Goal: Contribute content: Add original content to the website for others to see

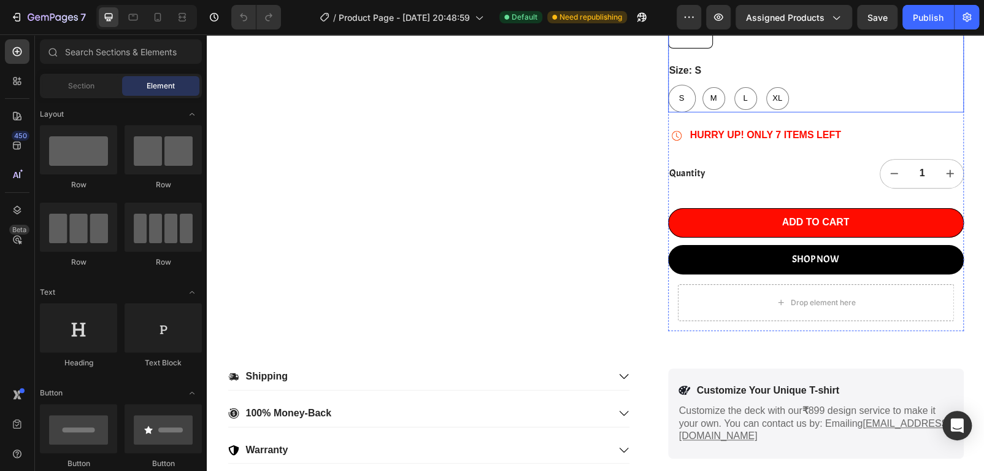
scroll to position [245, 0]
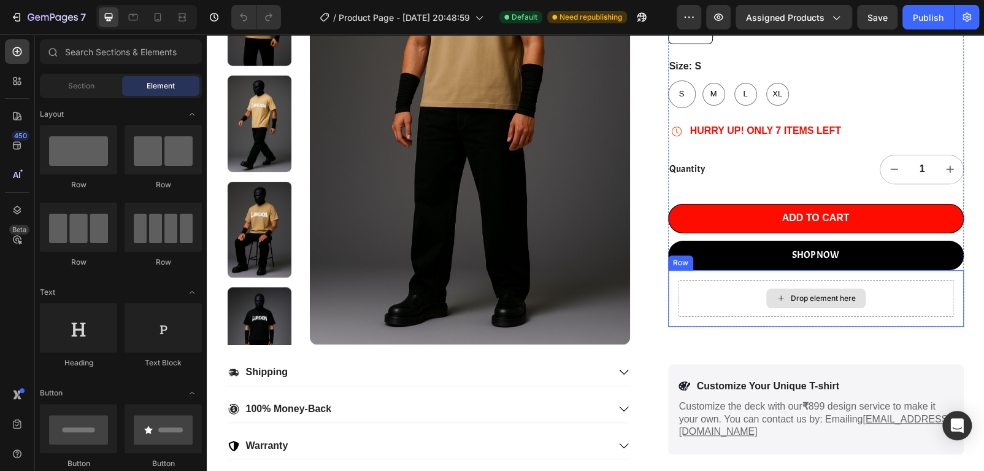
click at [803, 294] on div "Drop element here" at bounding box center [823, 298] width 65 height 10
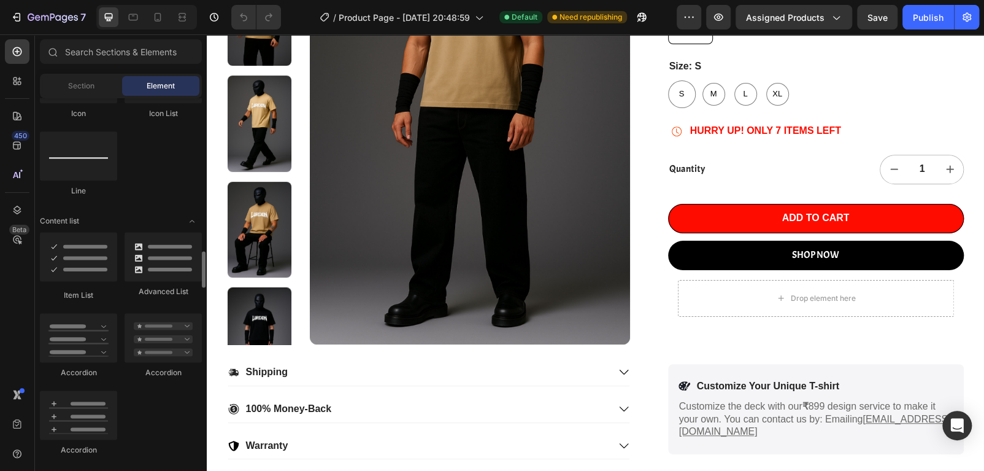
scroll to position [922, 0]
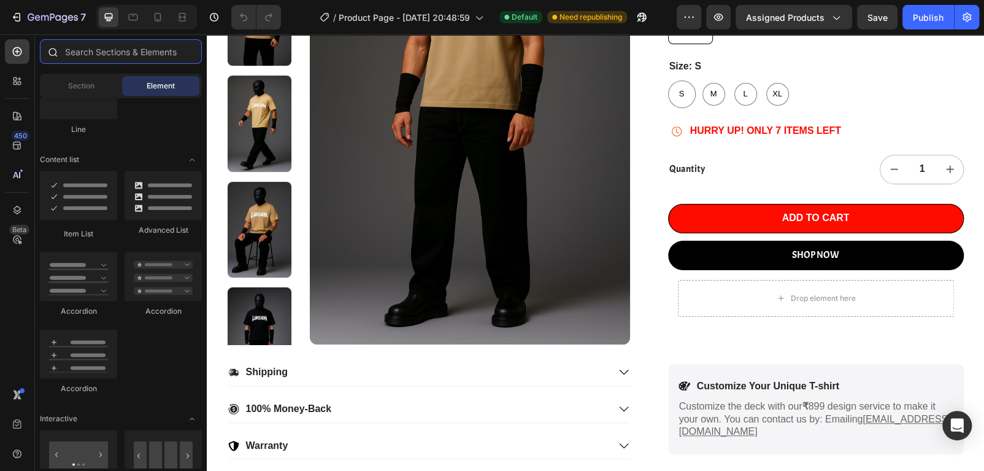
click at [142, 52] on input "text" at bounding box center [121, 51] width 162 height 25
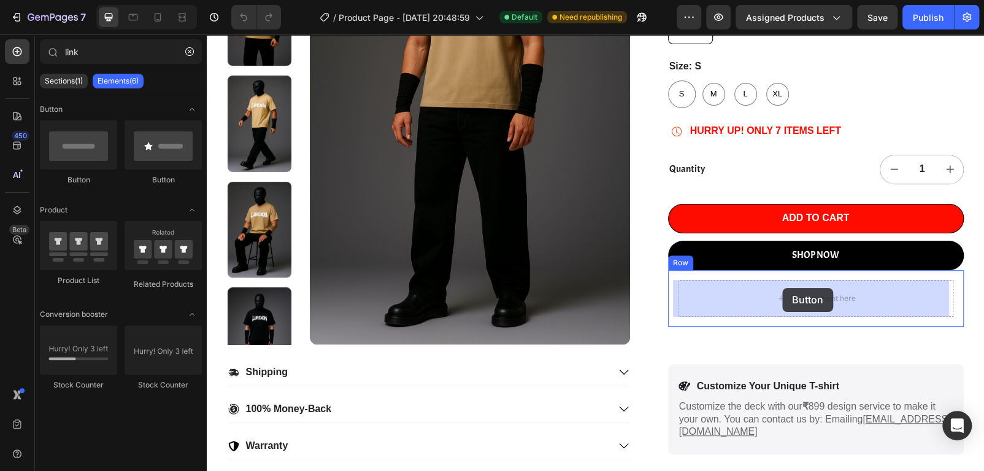
drag, startPoint x: 301, startPoint y: 187, endPoint x: 782, endPoint y: 288, distance: 491.5
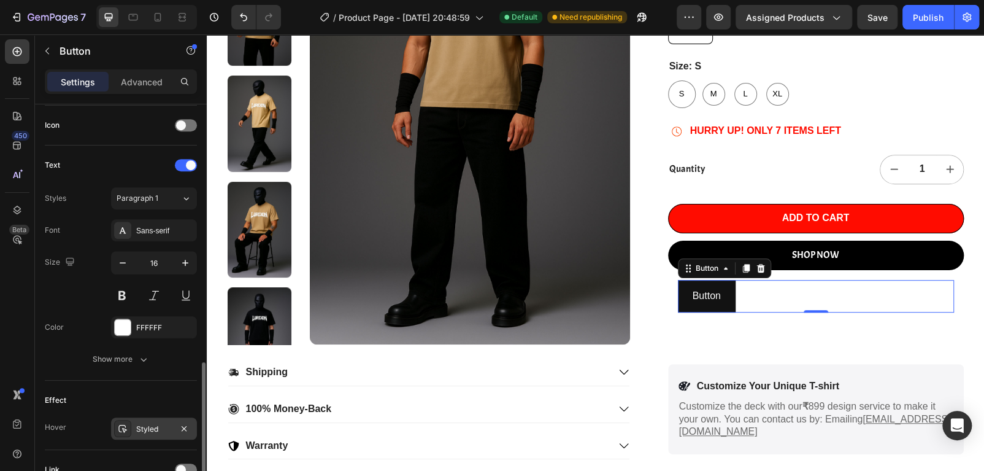
scroll to position [477, 0]
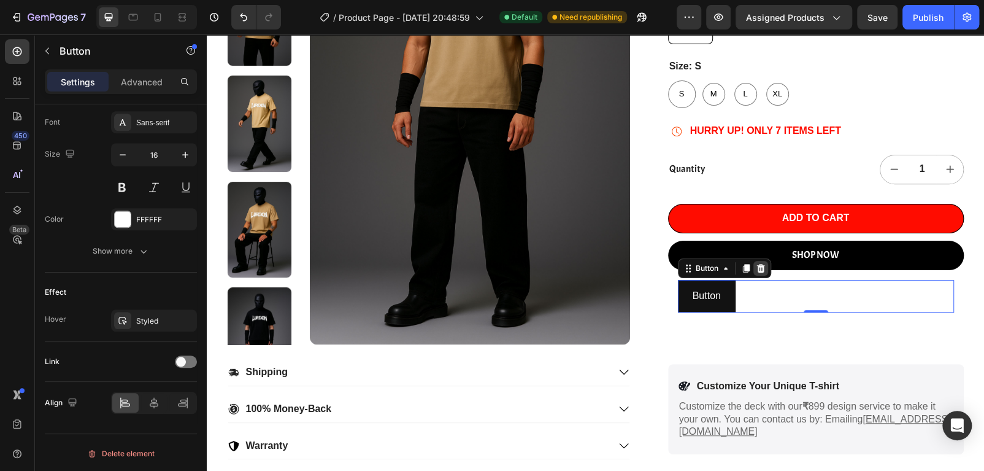
click at [757, 270] on icon at bounding box center [761, 268] width 8 height 9
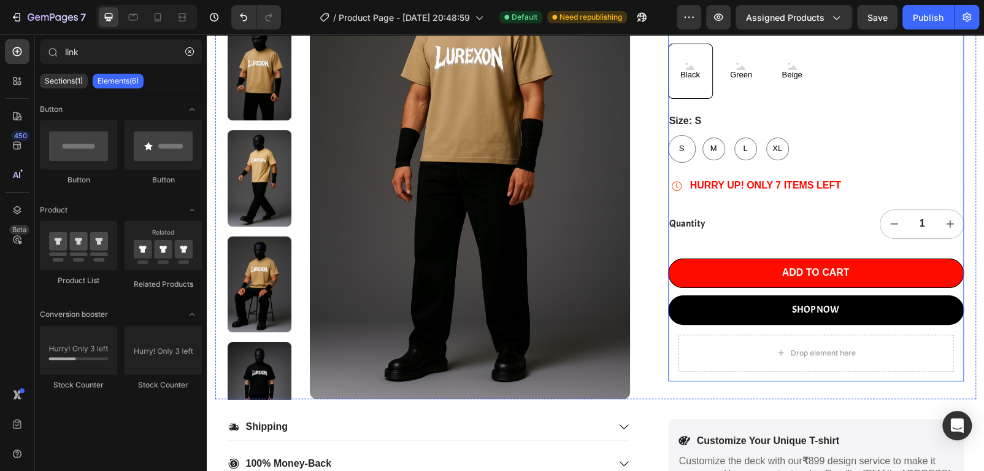
scroll to position [123, 0]
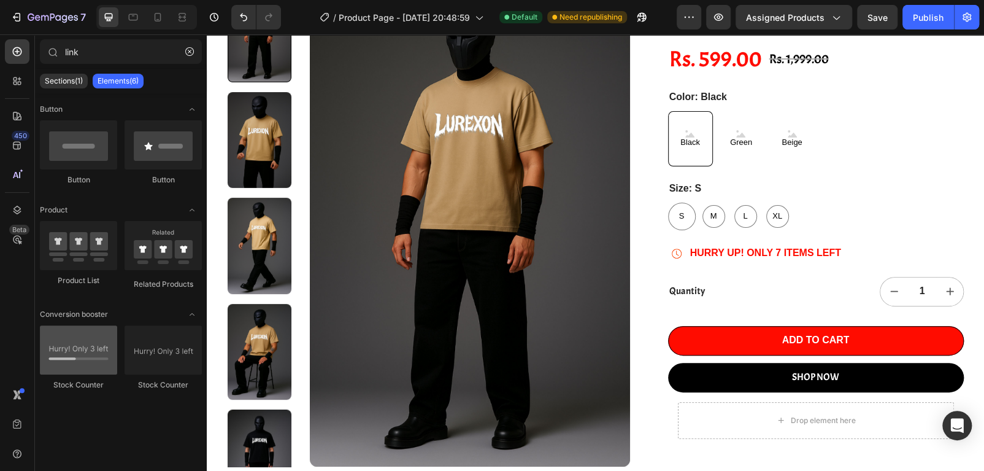
click at [77, 360] on div at bounding box center [78, 349] width 77 height 49
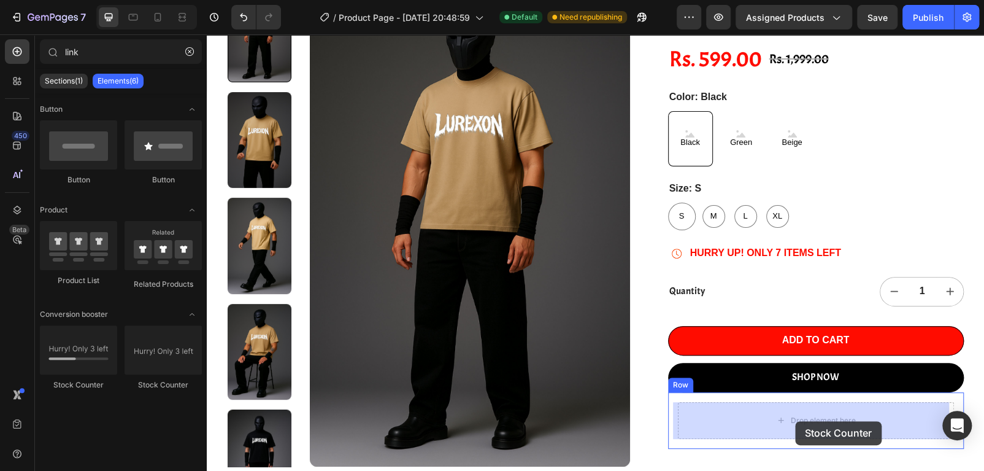
drag, startPoint x: 282, startPoint y: 403, endPoint x: 795, endPoint y: 421, distance: 514.0
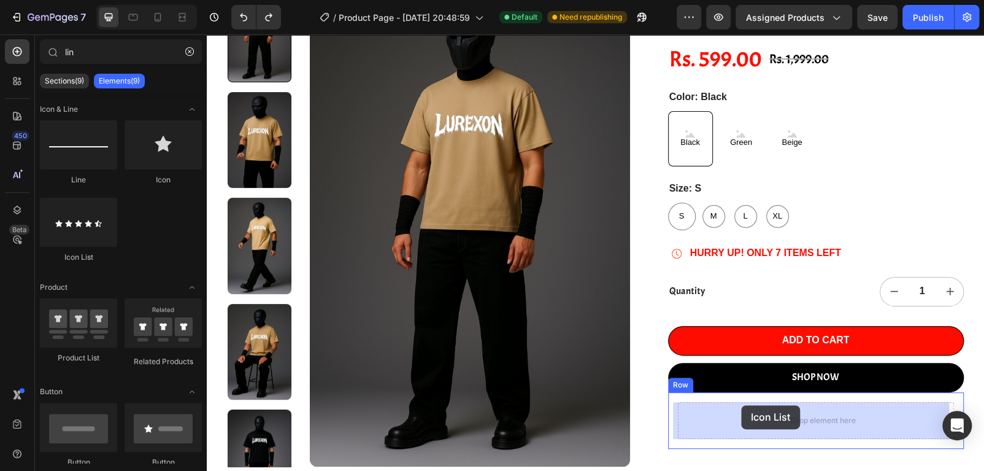
drag, startPoint x: 293, startPoint y: 260, endPoint x: 743, endPoint y: 405, distance: 472.8
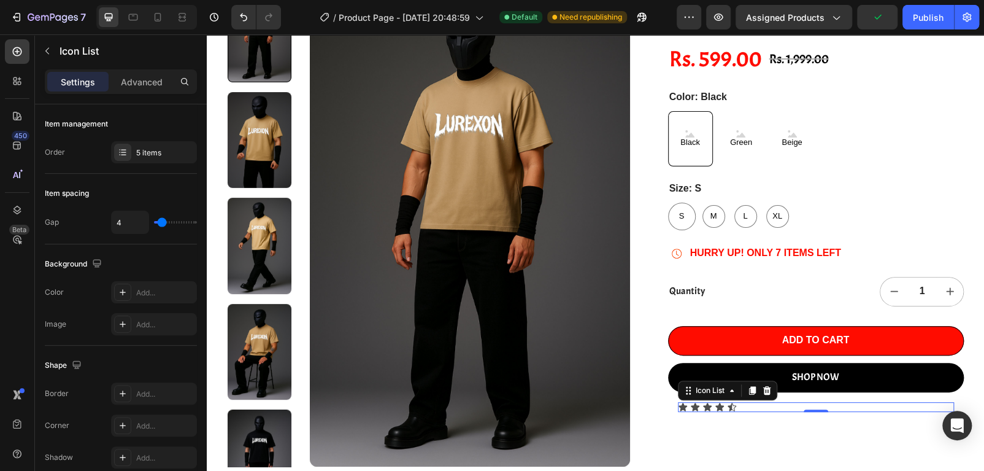
type input "li"
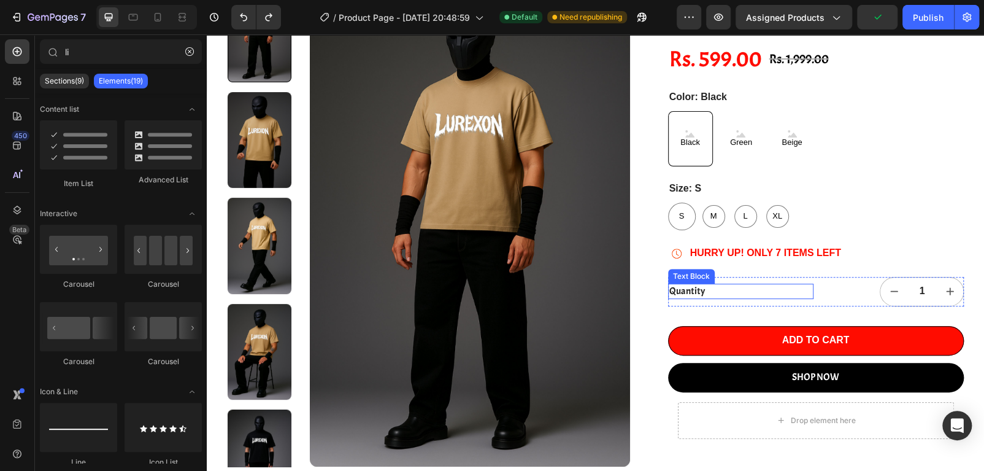
scroll to position [0, 0]
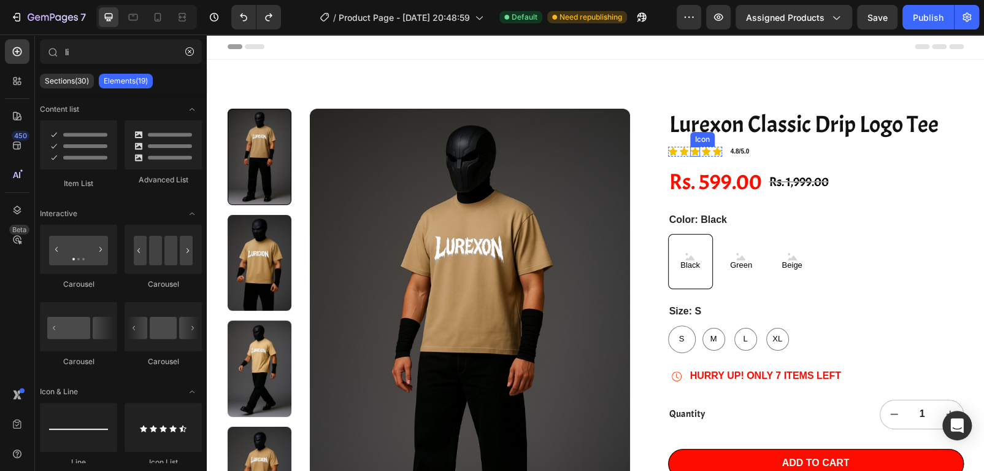
click at [690, 147] on div "Icon" at bounding box center [695, 152] width 10 height 10
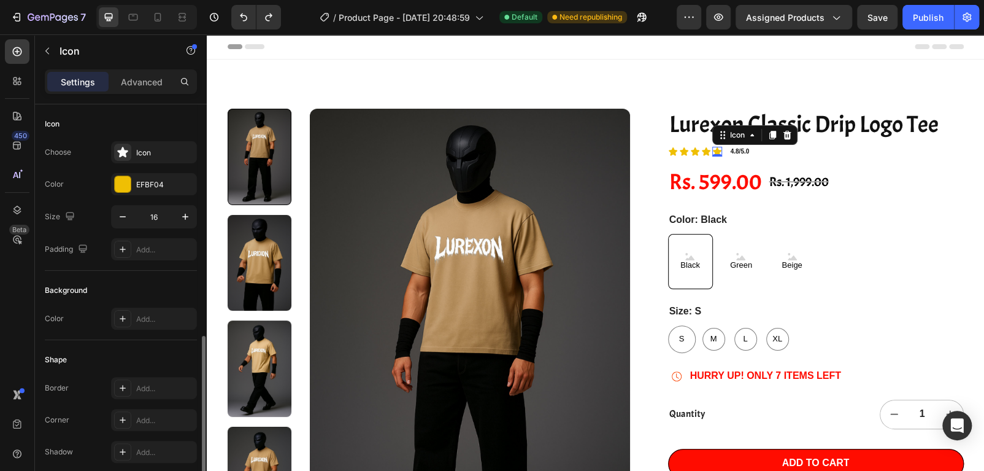
click at [717, 151] on div "Icon 0" at bounding box center [717, 152] width 10 height 10
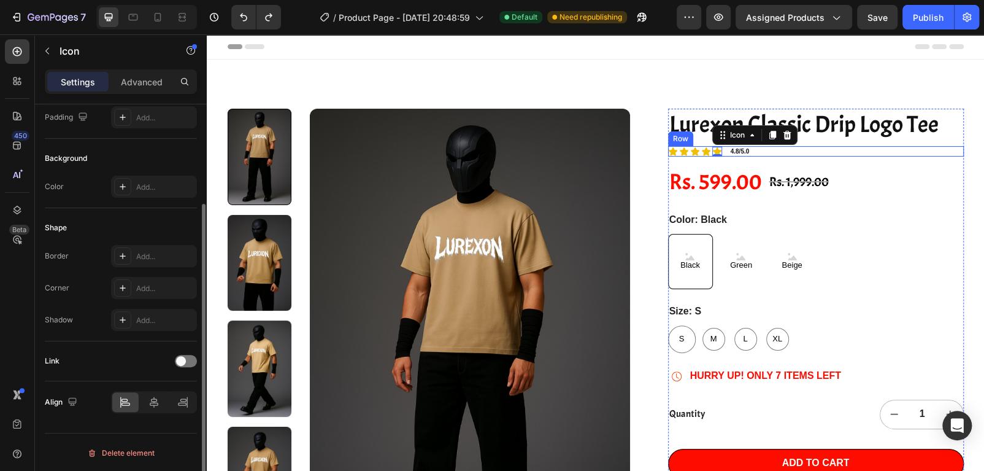
click at [763, 150] on div "Icon Icon Icon Icon Icon 0 Icon List 4.8/5.0 Heading Row" at bounding box center [816, 151] width 296 height 10
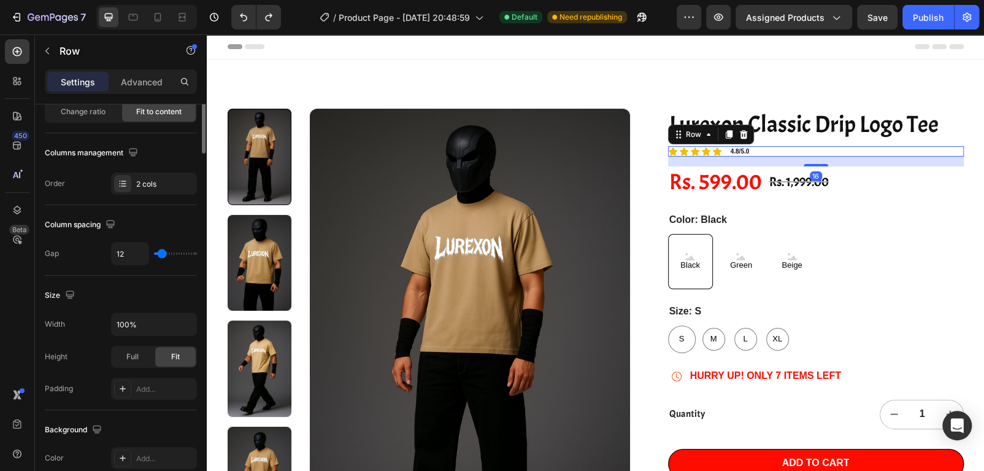
scroll to position [0, 0]
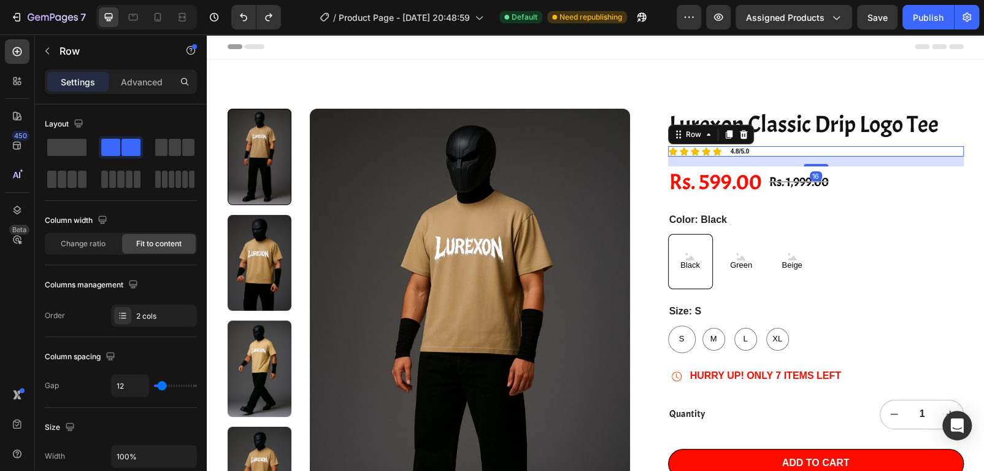
click at [749, 149] on div "Icon Icon Icon Icon Icon Icon List 4.8/5.0 Heading Row 16" at bounding box center [816, 151] width 296 height 10
click at [740, 137] on icon at bounding box center [744, 134] width 8 height 9
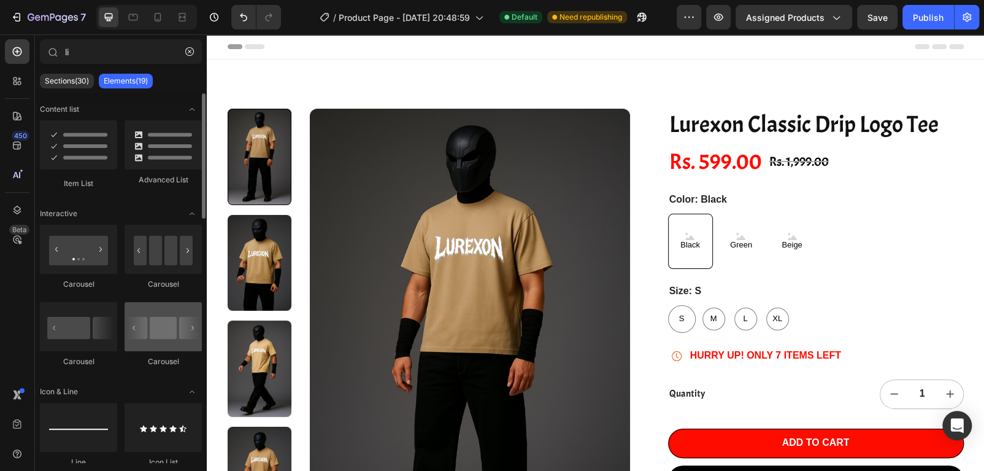
scroll to position [123, 0]
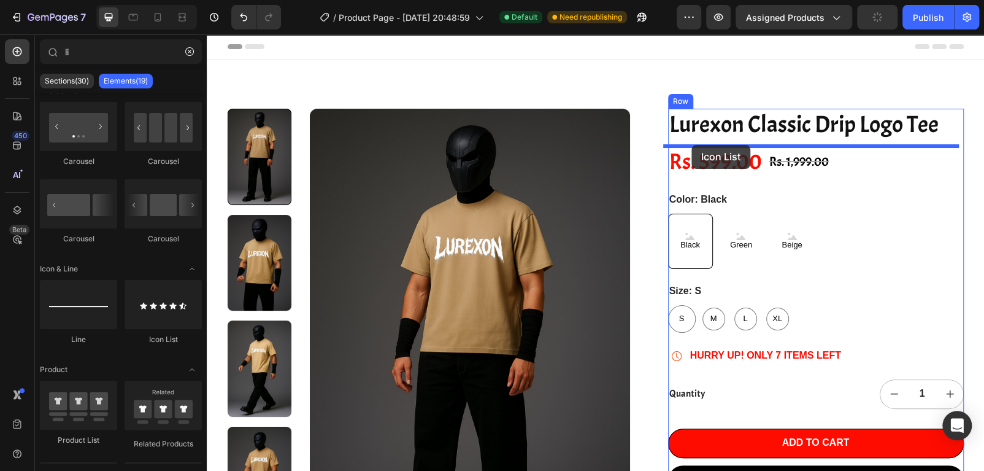
drag, startPoint x: 367, startPoint y: 355, endPoint x: 692, endPoint y: 145, distance: 386.6
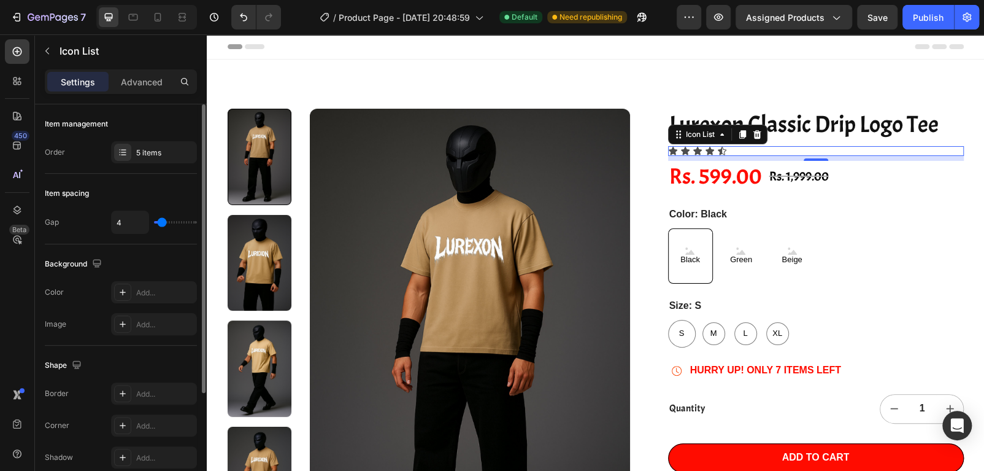
click at [164, 222] on input "range" at bounding box center [175, 222] width 43 height 2
type input "14"
click at [170, 222] on input "range" at bounding box center [175, 222] width 43 height 2
type input "13"
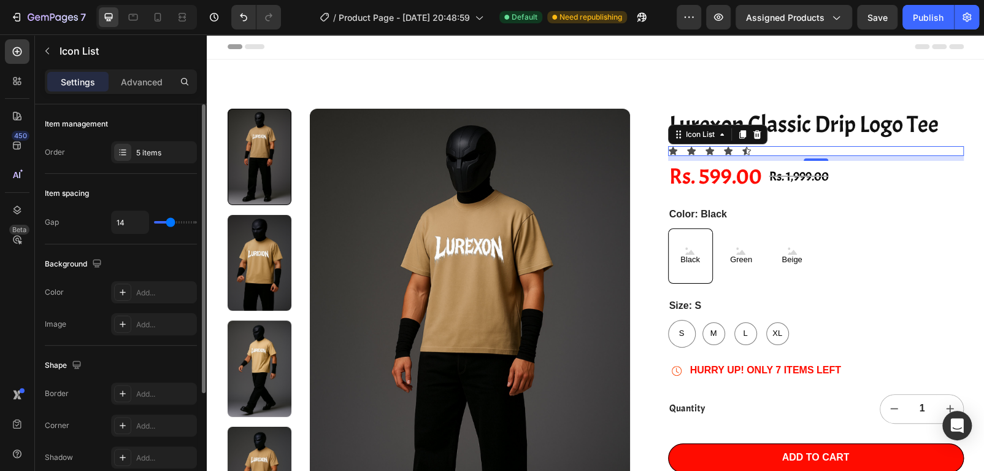
type input "13"
type input "12"
type input "10"
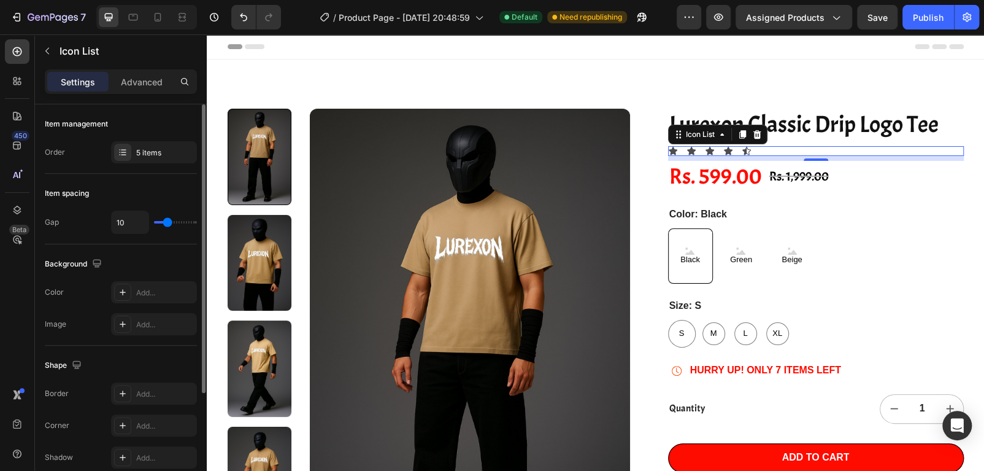
type input "9"
type input "8"
type input "7"
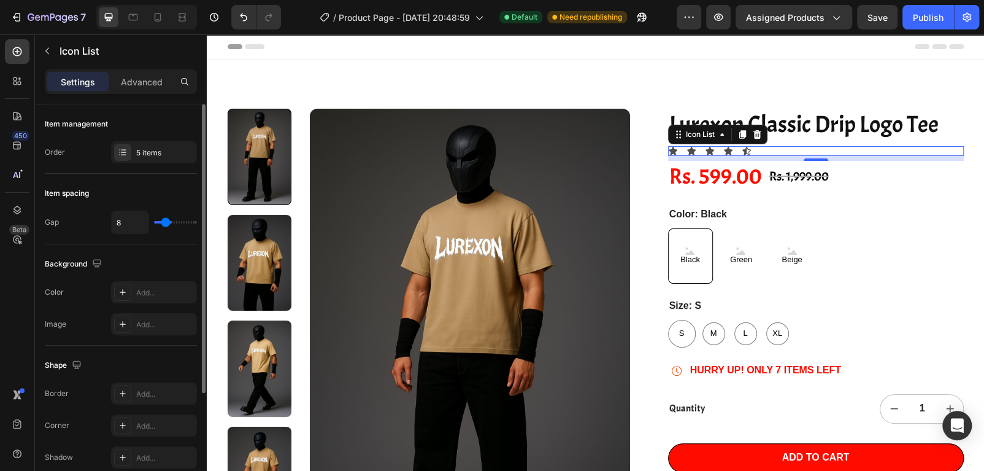
type input "7"
type input "5"
type input "4"
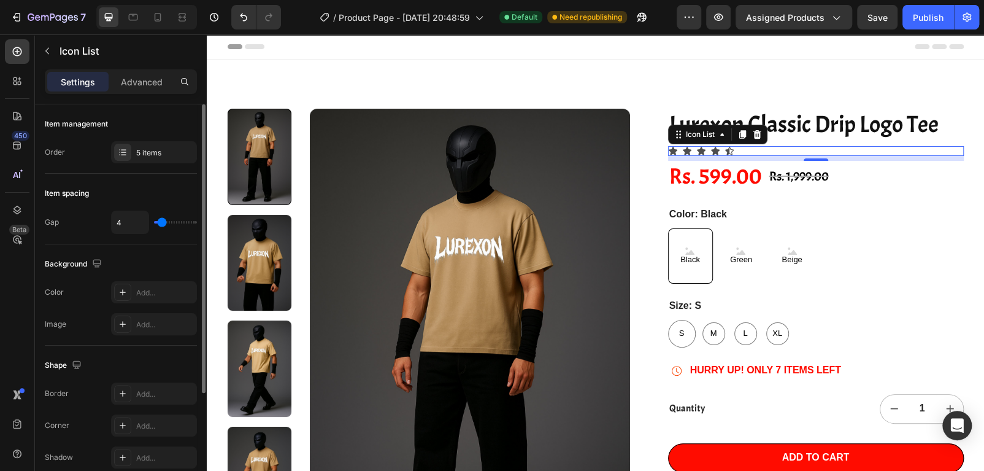
type input "3"
type input "1"
type input "0"
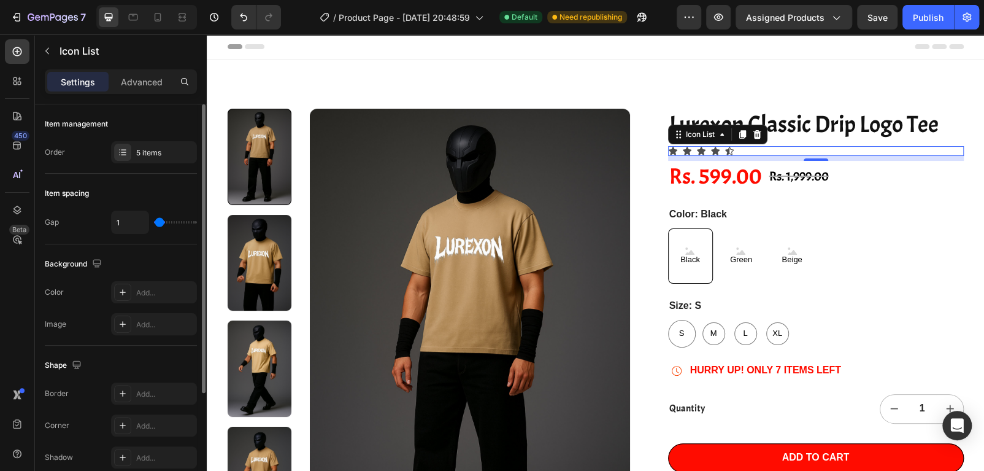
type input "0"
type input "2"
type input "3"
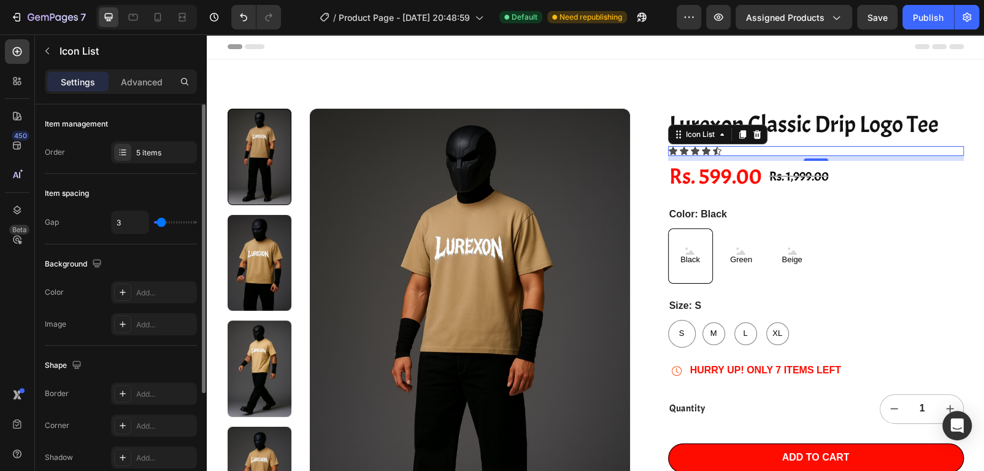
type input "4"
type input "5"
type input "6"
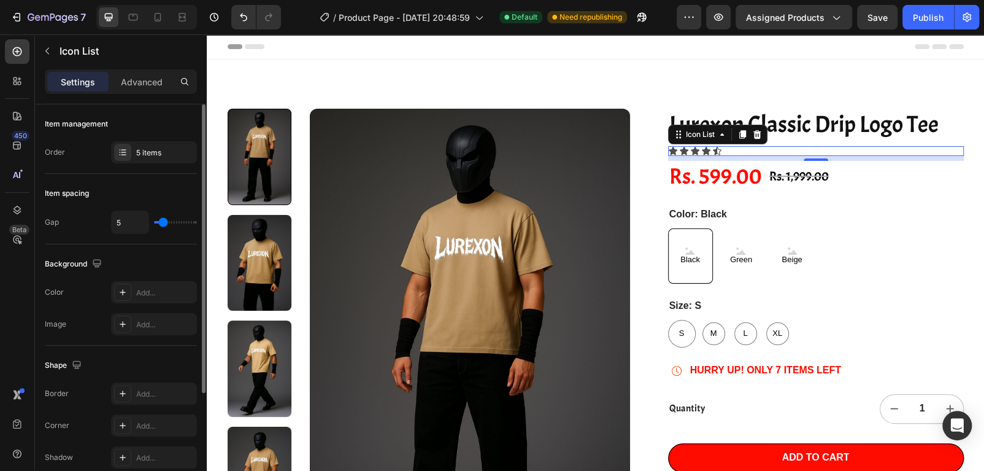
type input "6"
type input "7"
type input "9"
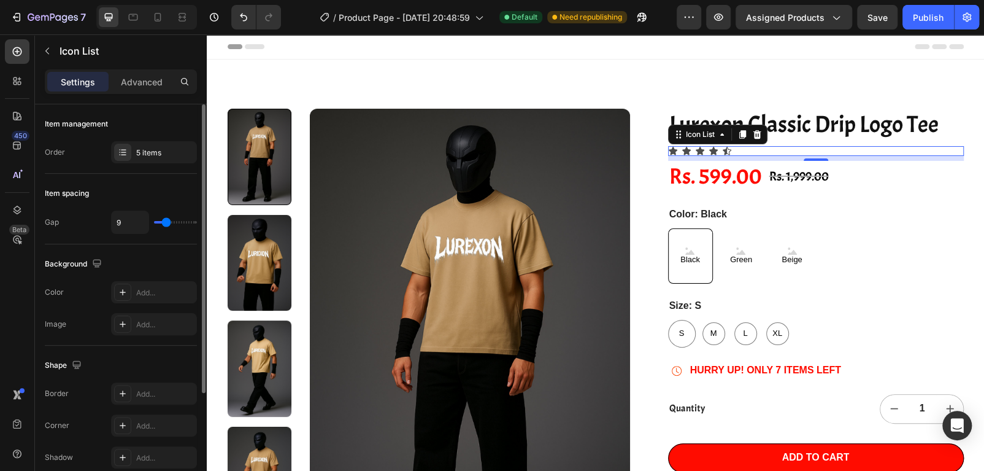
type input "10"
click at [167, 223] on input "range" at bounding box center [175, 222] width 43 height 2
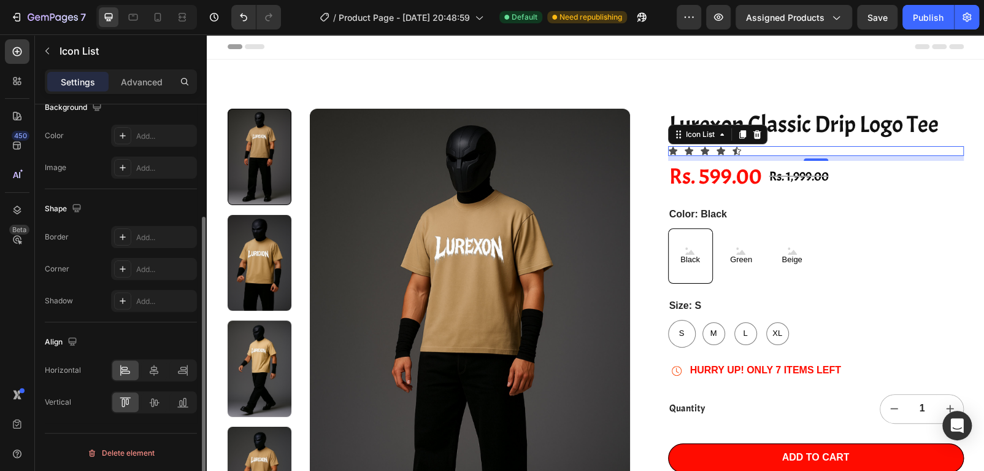
scroll to position [0, 0]
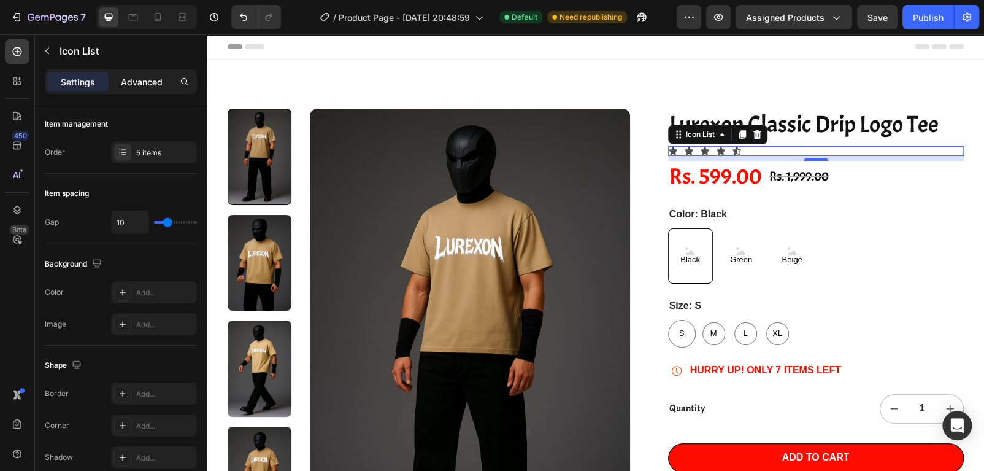
click at [136, 82] on p "Advanced" at bounding box center [142, 81] width 42 height 13
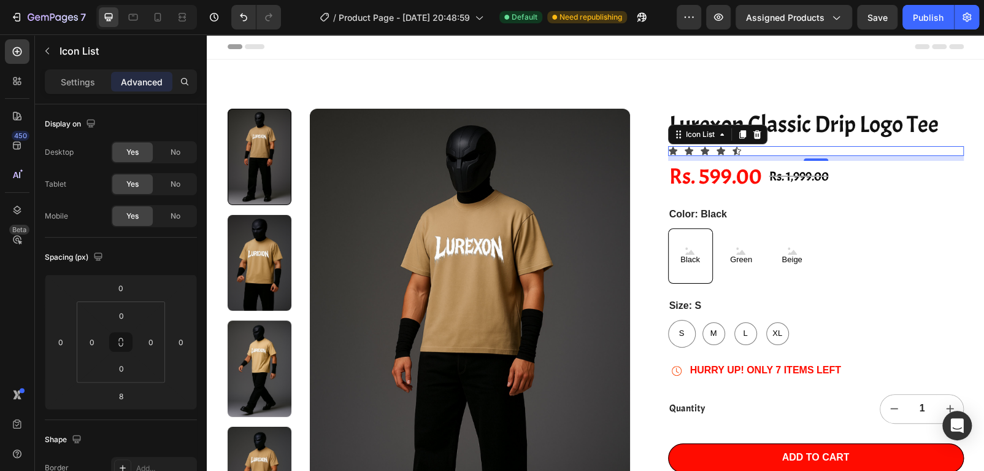
click at [719, 125] on div "Icon List" at bounding box center [717, 135] width 99 height 20
click at [710, 136] on div "Icon List" at bounding box center [701, 134] width 34 height 11
click at [74, 87] on p "Settings" at bounding box center [78, 81] width 34 height 13
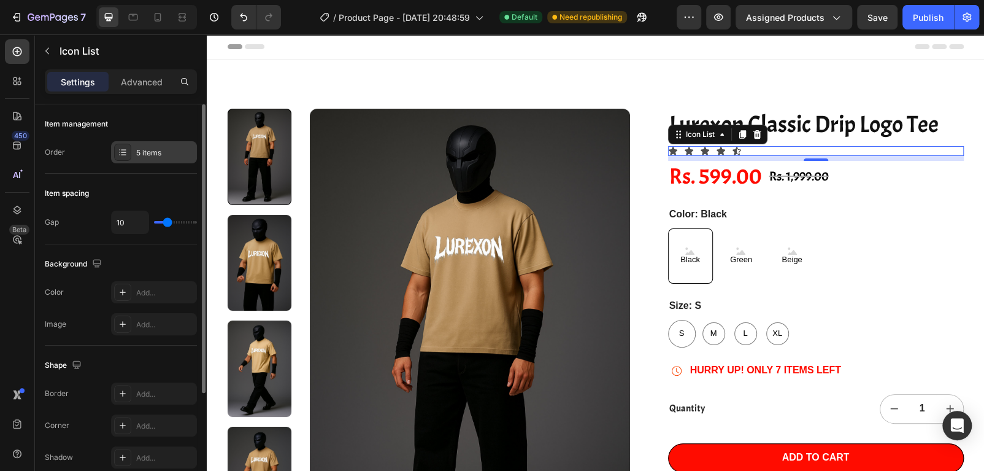
click at [123, 148] on icon at bounding box center [123, 152] width 10 height 10
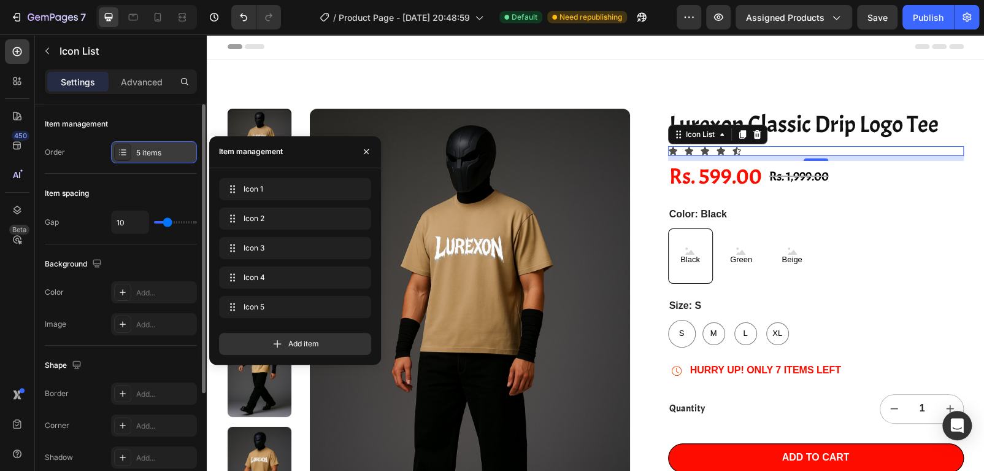
click at [123, 148] on icon at bounding box center [123, 152] width 10 height 10
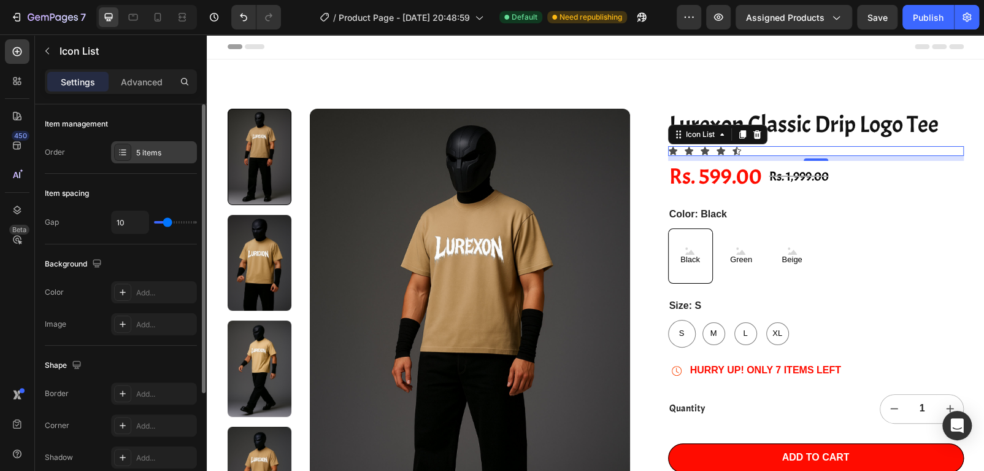
click at [123, 148] on icon at bounding box center [123, 152] width 10 height 10
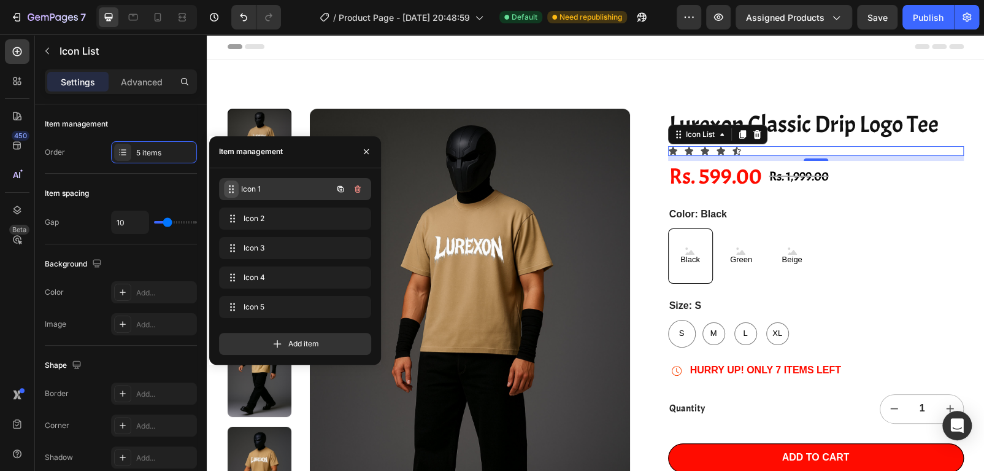
click at [232, 191] on icon at bounding box center [231, 189] width 10 height 10
click at [263, 185] on span "Icon 1" at bounding box center [286, 188] width 91 height 11
click at [263, 185] on span "Icon 1" at bounding box center [278, 188] width 69 height 11
click at [263, 185] on span "Icon 1" at bounding box center [286, 188] width 91 height 11
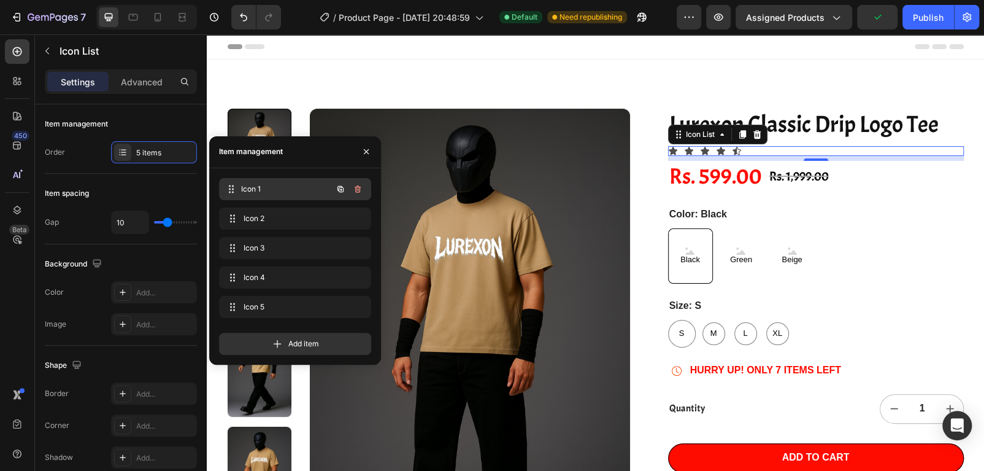
click at [263, 185] on span "Icon 1" at bounding box center [286, 188] width 91 height 11
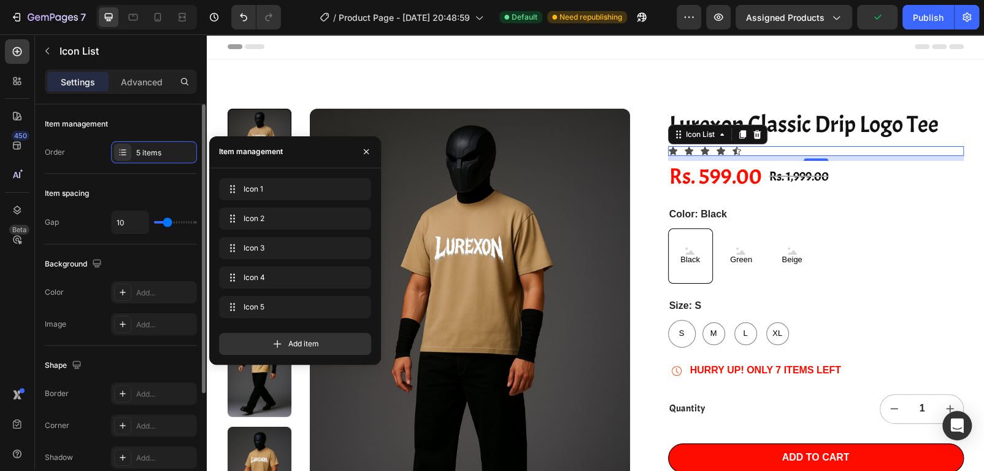
scroll to position [61, 0]
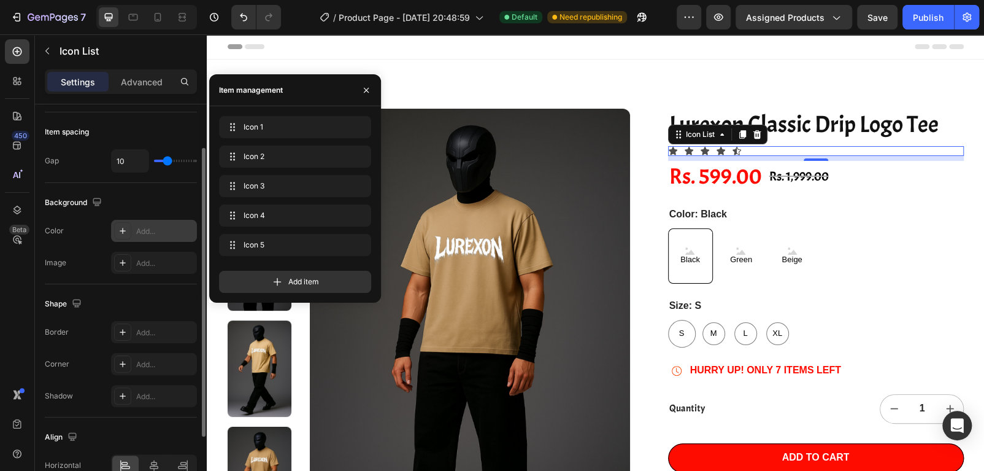
click at [130, 230] on div at bounding box center [122, 230] width 17 height 17
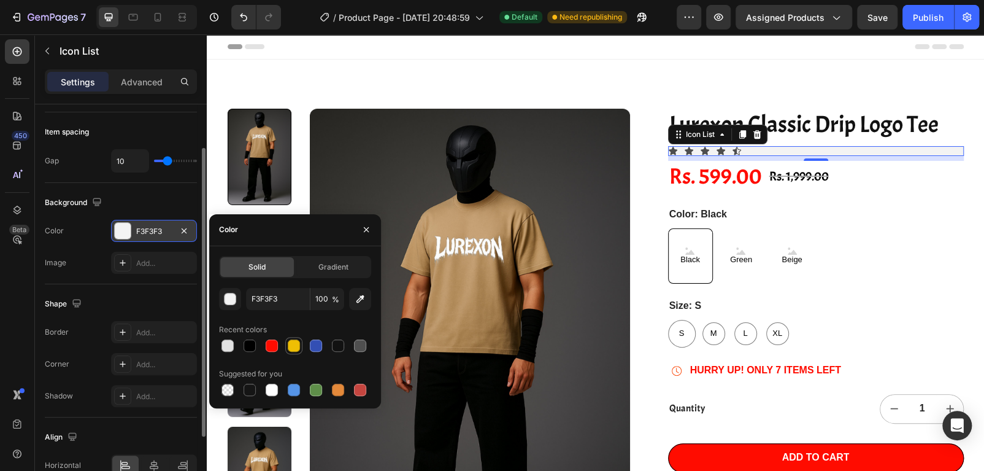
click at [292, 339] on div at bounding box center [294, 345] width 12 height 12
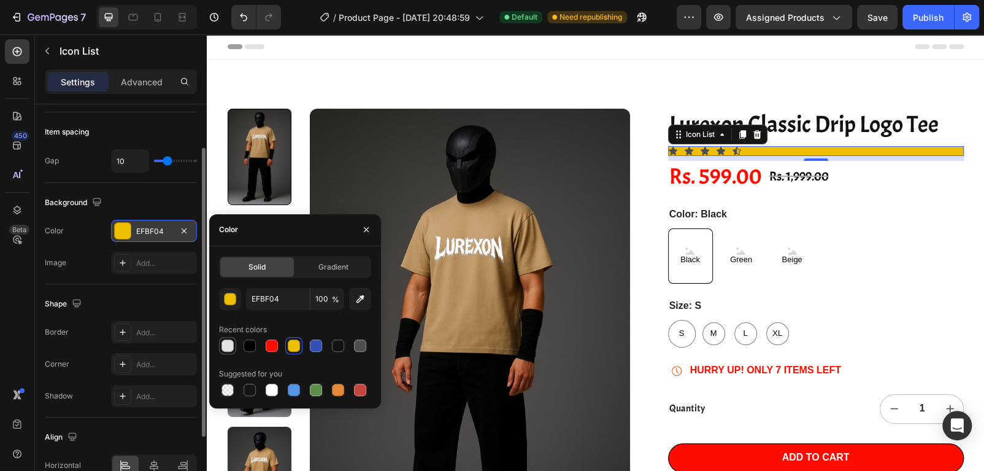
click at [226, 344] on div at bounding box center [228, 345] width 12 height 12
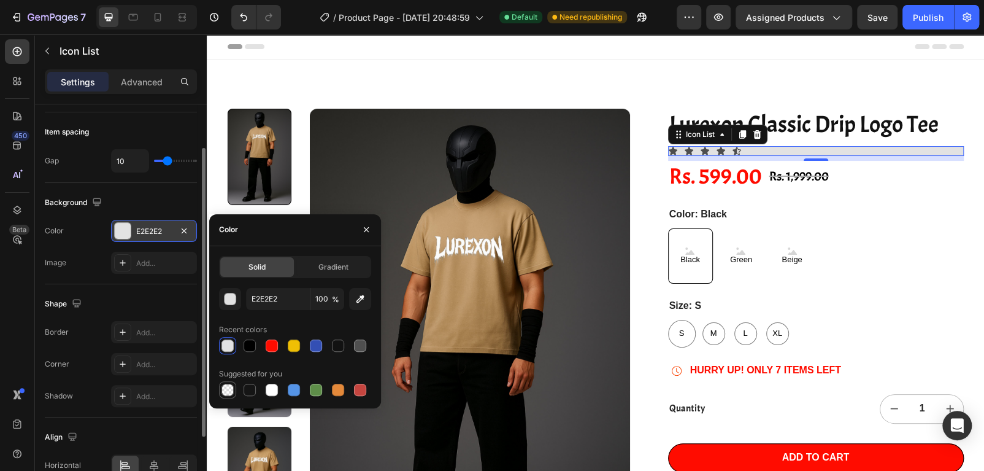
click at [224, 387] on div at bounding box center [228, 390] width 12 height 12
type input "000000"
type input "0"
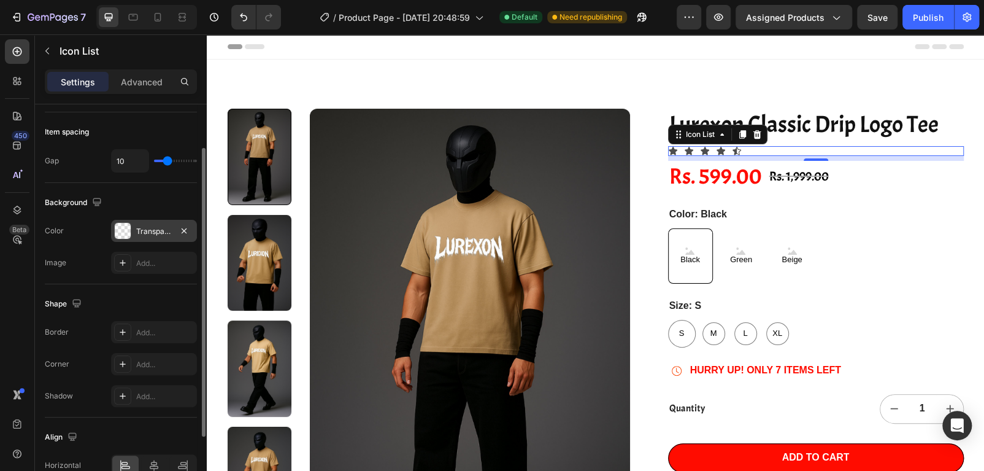
click at [148, 188] on div "Background The changes might be hidden by the video. Color Transparent Image Ad…" at bounding box center [121, 233] width 152 height 101
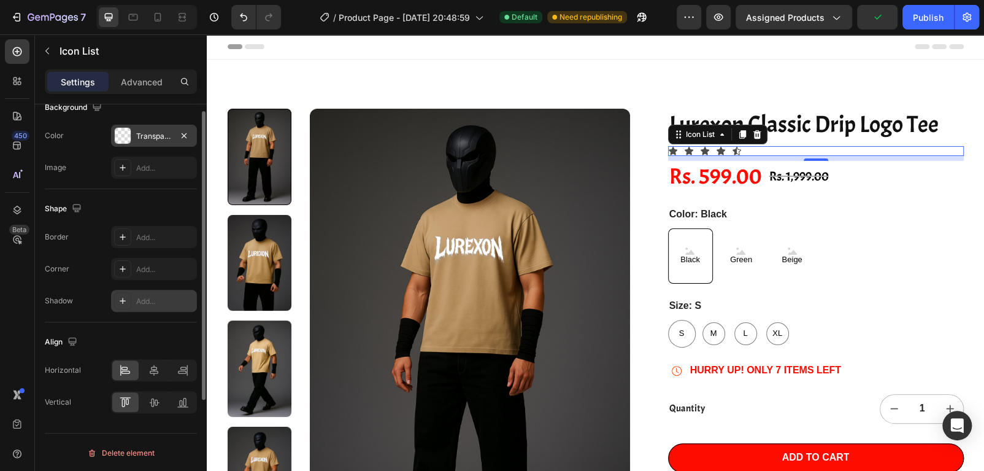
scroll to position [34, 0]
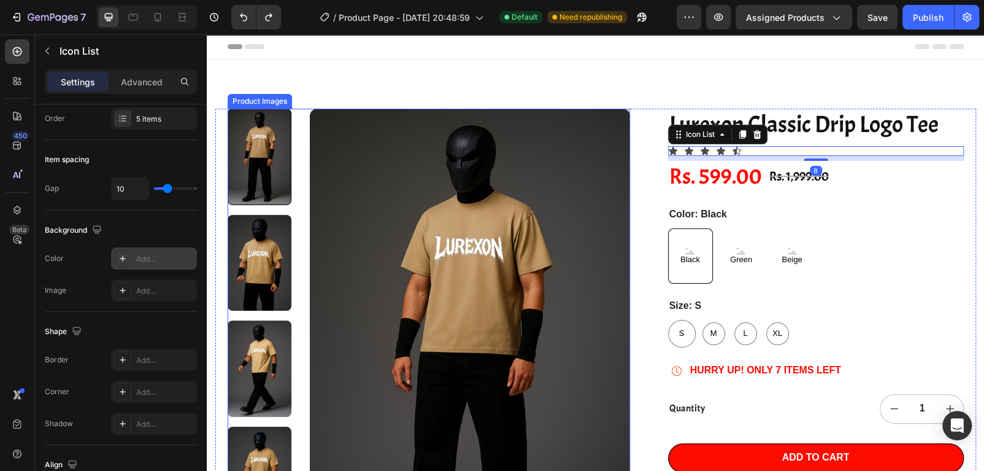
type input "14"
type input "4"
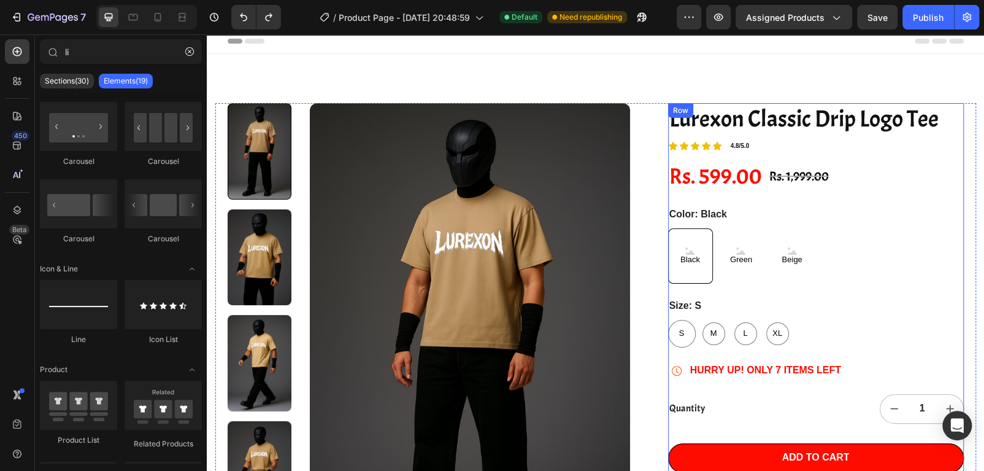
scroll to position [0, 0]
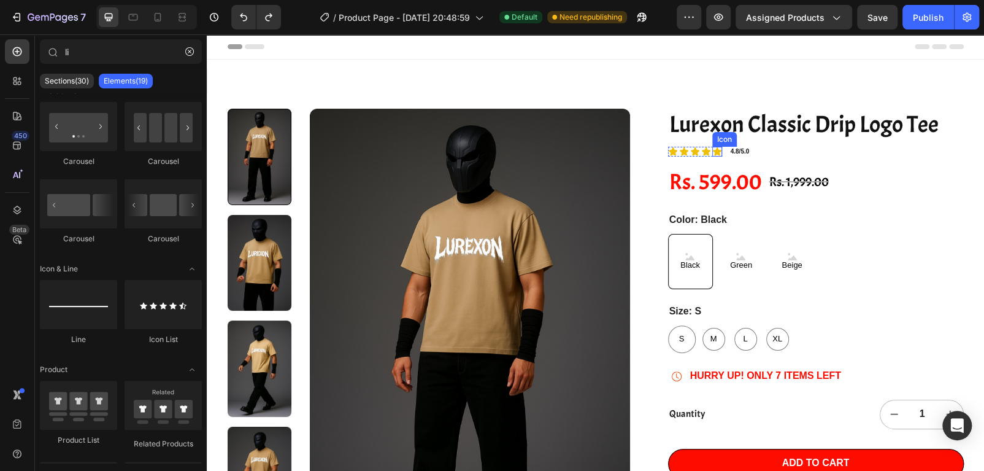
click at [712, 147] on icon at bounding box center [717, 152] width 10 height 10
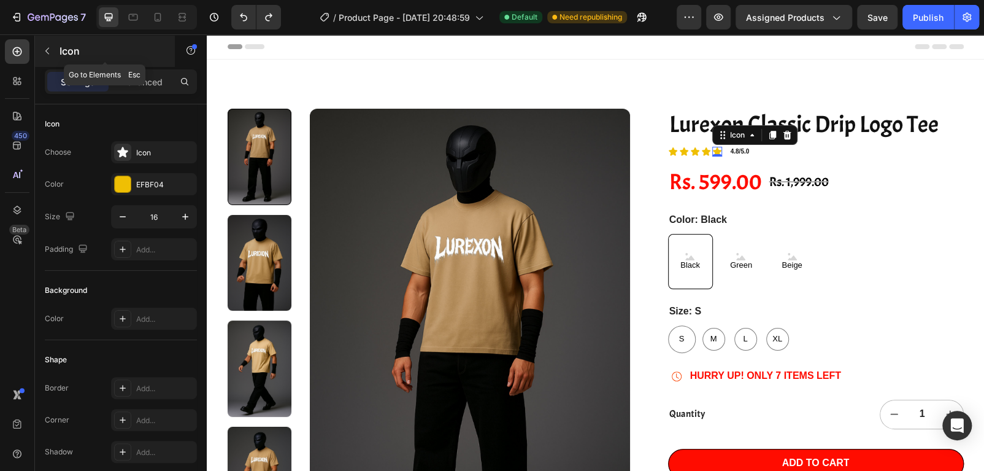
click at [40, 44] on button "button" at bounding box center [47, 51] width 20 height 20
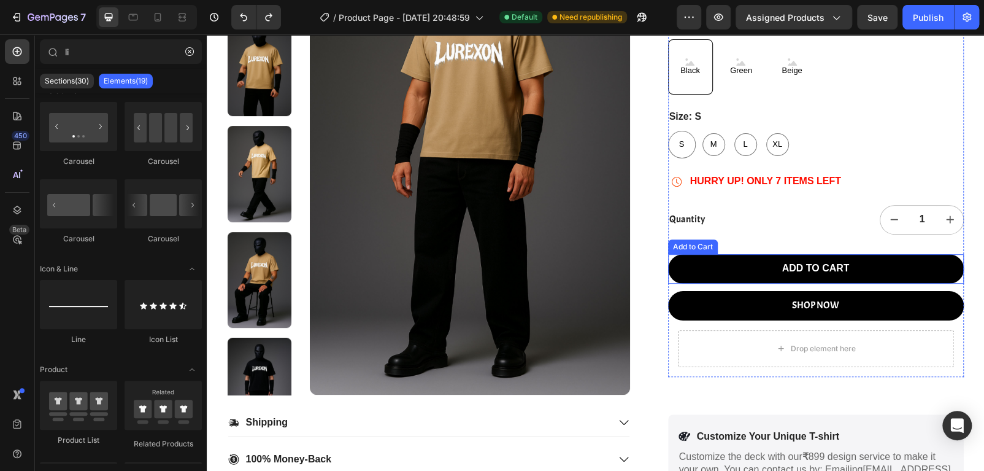
scroll to position [123, 0]
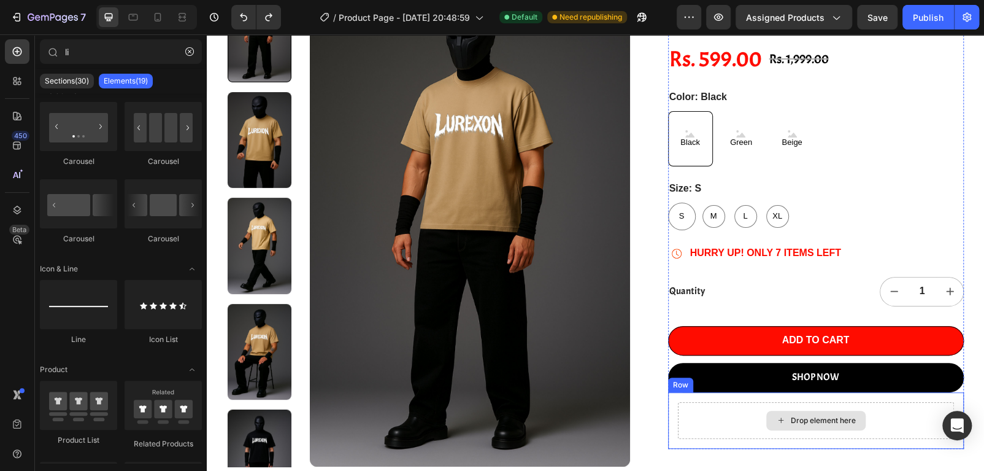
click at [802, 417] on div "Drop element here" at bounding box center [823, 420] width 65 height 10
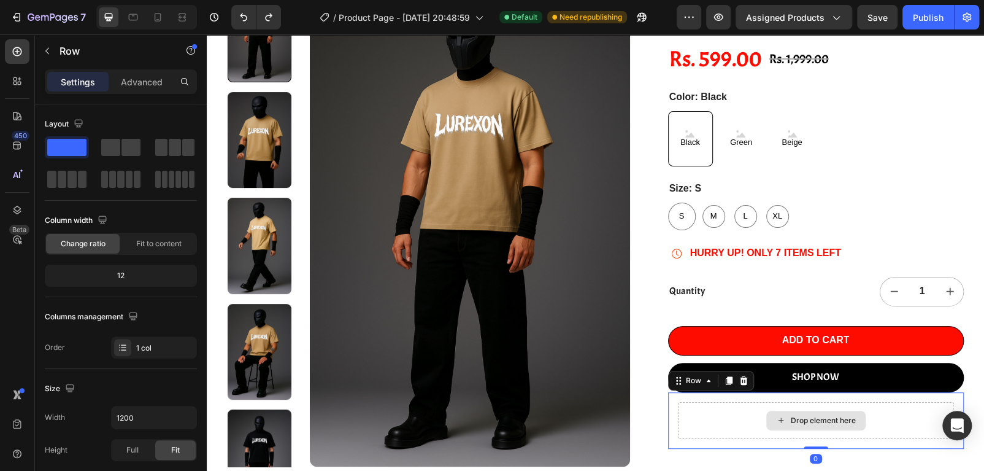
click at [711, 412] on div "Drop element here" at bounding box center [816, 420] width 276 height 37
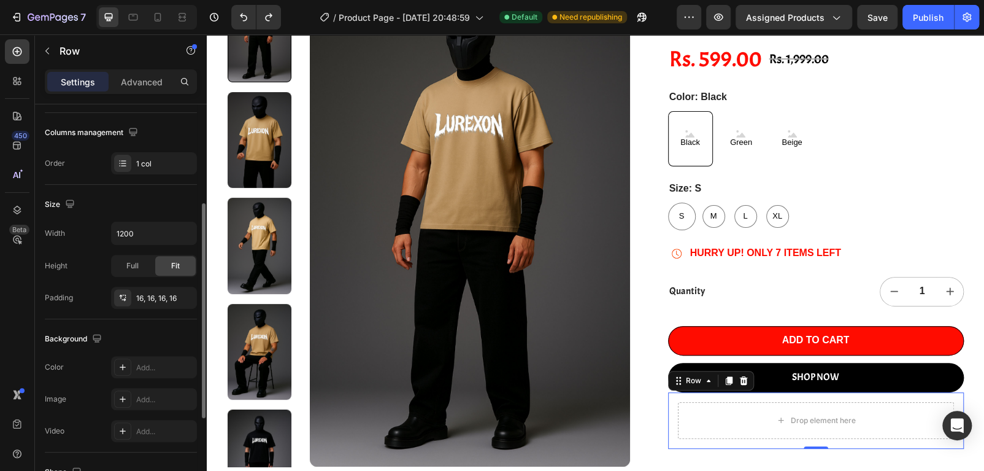
scroll to position [346, 0]
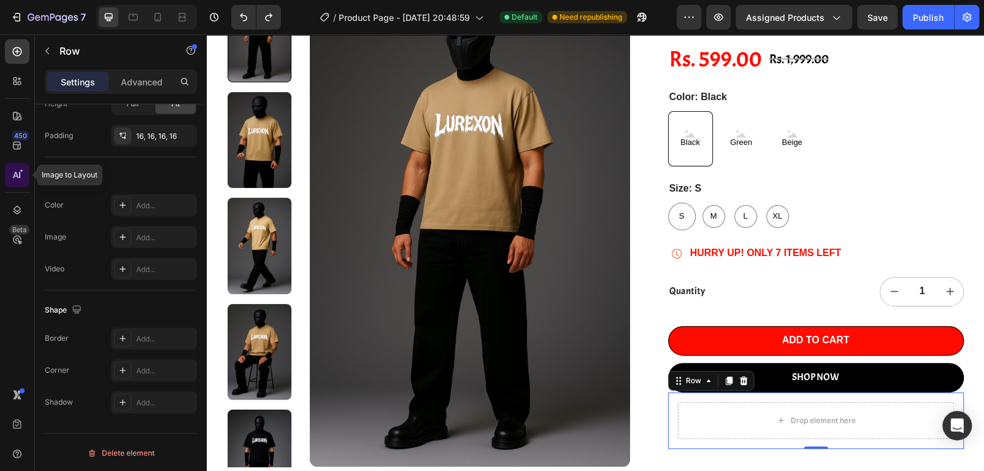
click at [20, 169] on icon at bounding box center [17, 175] width 12 height 12
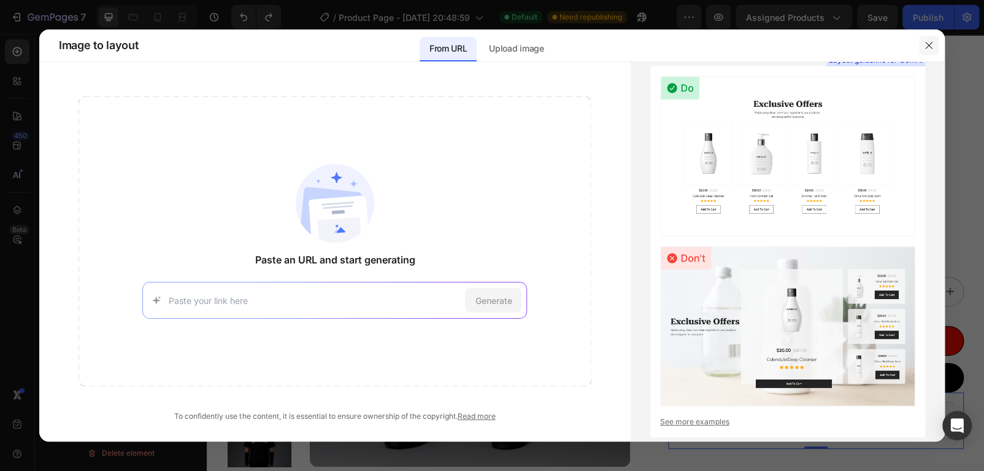
click at [933, 41] on icon "button" at bounding box center [929, 46] width 10 height 10
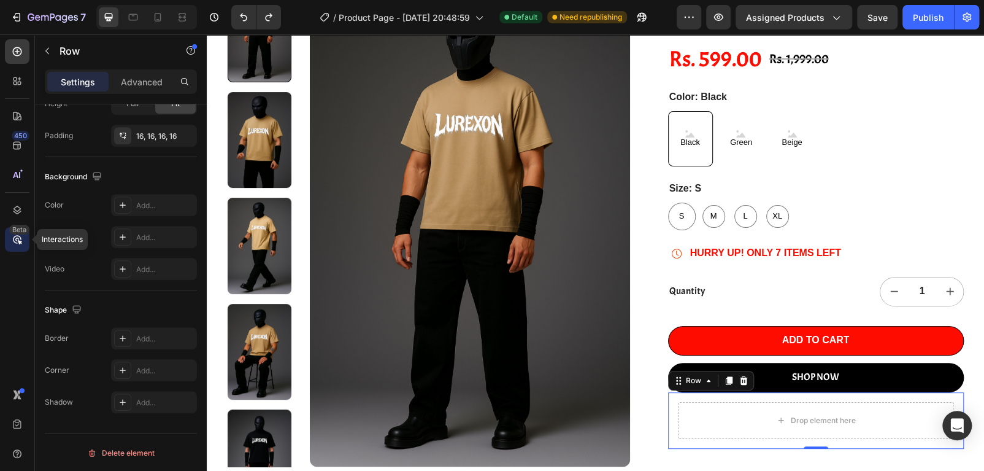
click at [10, 236] on div "Beta" at bounding box center [17, 239] width 25 height 25
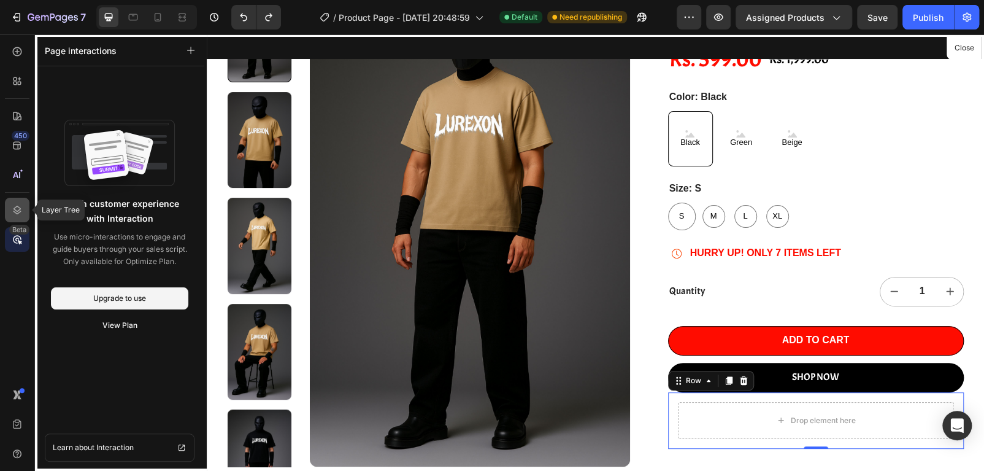
click at [18, 209] on icon at bounding box center [17, 210] width 12 height 12
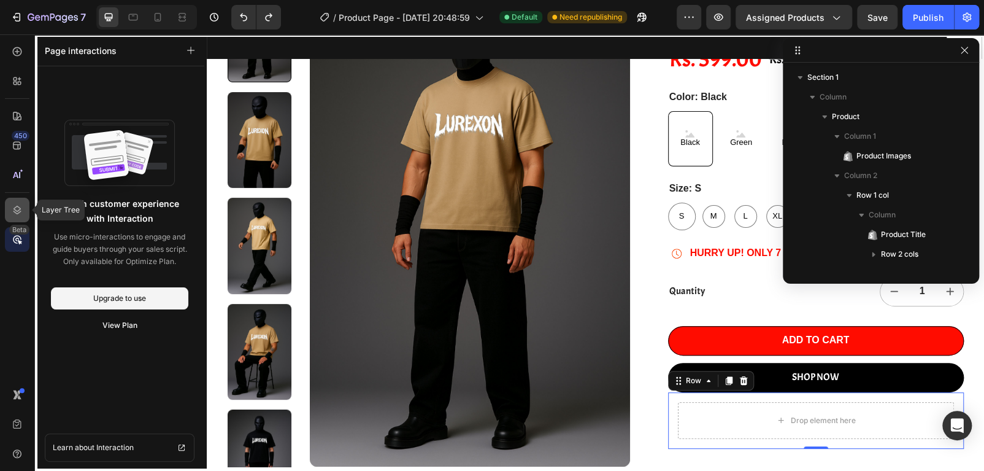
scroll to position [170, 0]
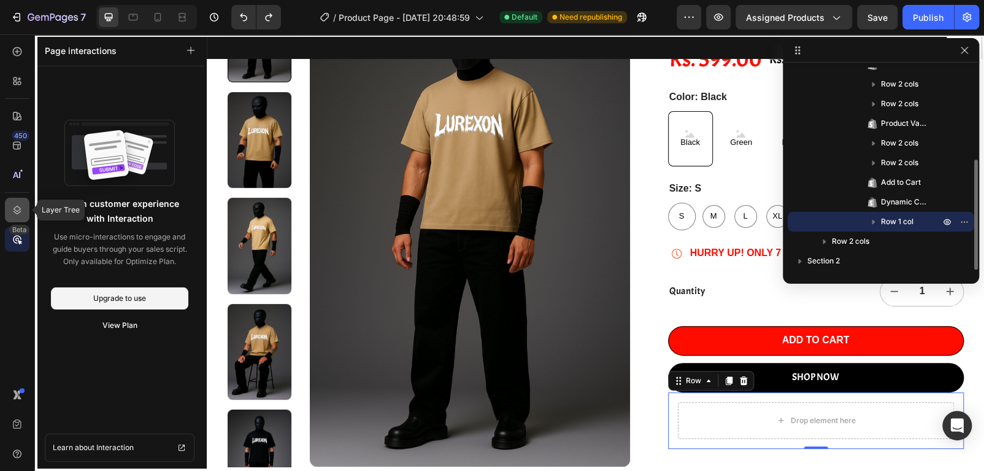
click at [18, 209] on icon at bounding box center [17, 210] width 12 height 12
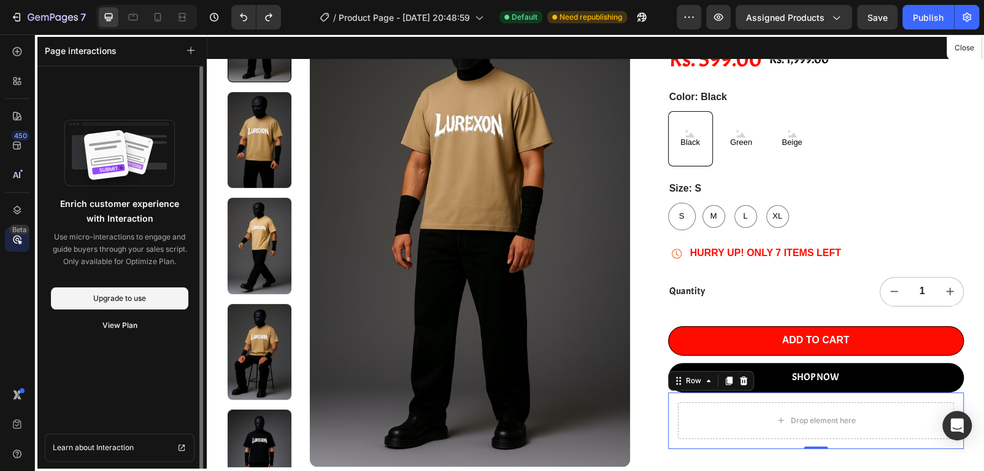
click at [38, 93] on div "Enrich customer experience with Interaction Use micro-interactions to engage an…" at bounding box center [119, 268] width 169 height 405
click at [31, 55] on div "450 Beta" at bounding box center [17, 252] width 35 height 436
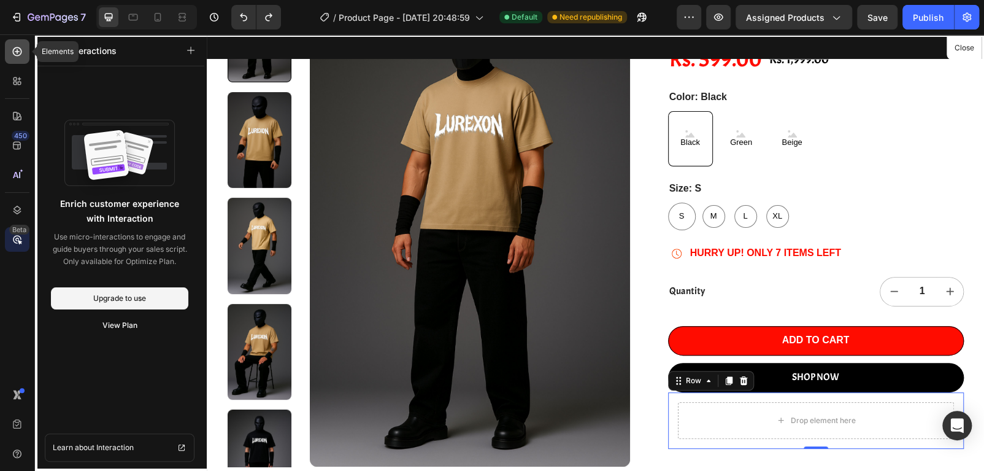
click at [21, 56] on icon at bounding box center [17, 51] width 12 height 12
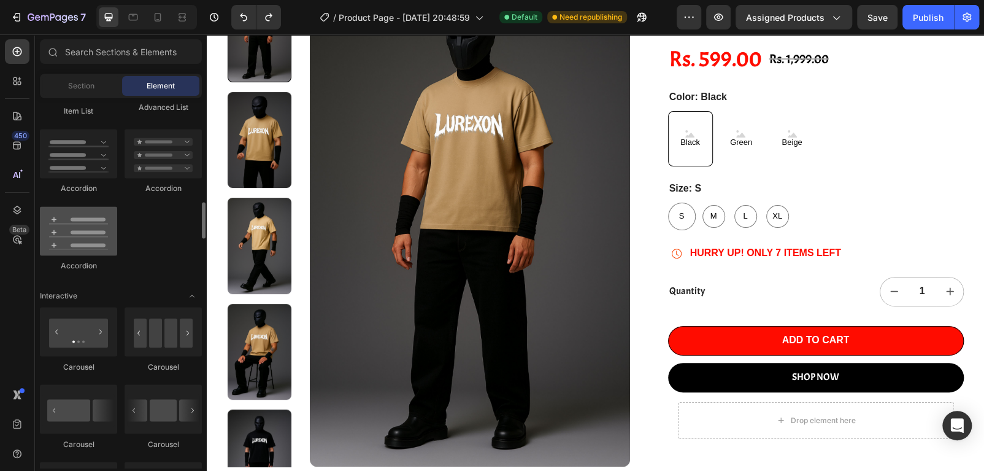
scroll to position [1106, 0]
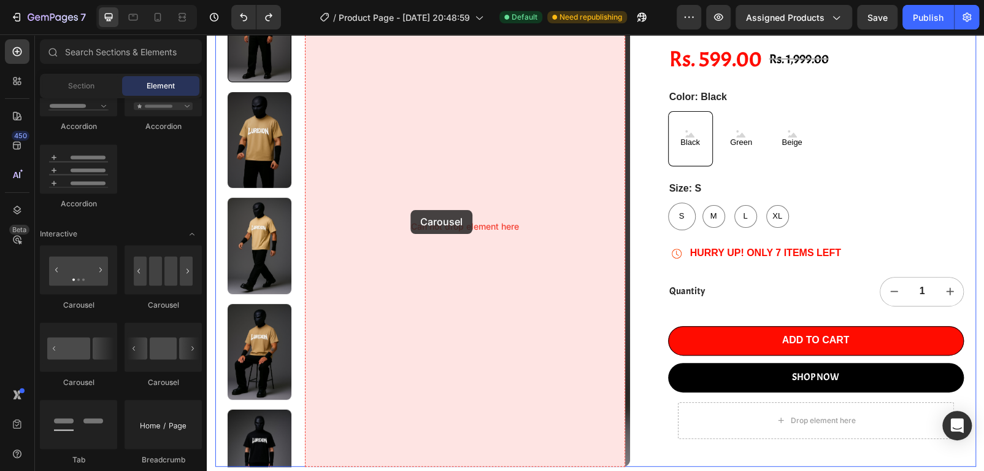
drag, startPoint x: 368, startPoint y: 306, endPoint x: 411, endPoint y: 210, distance: 104.9
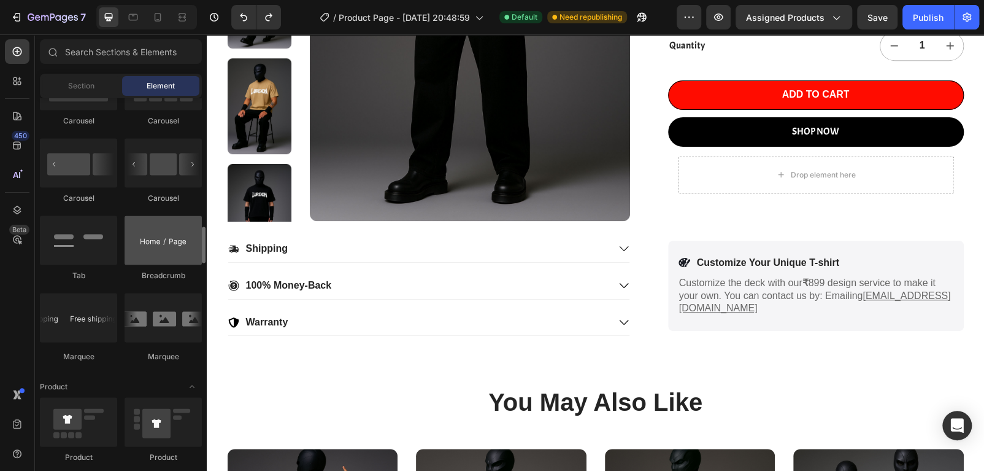
scroll to position [1414, 0]
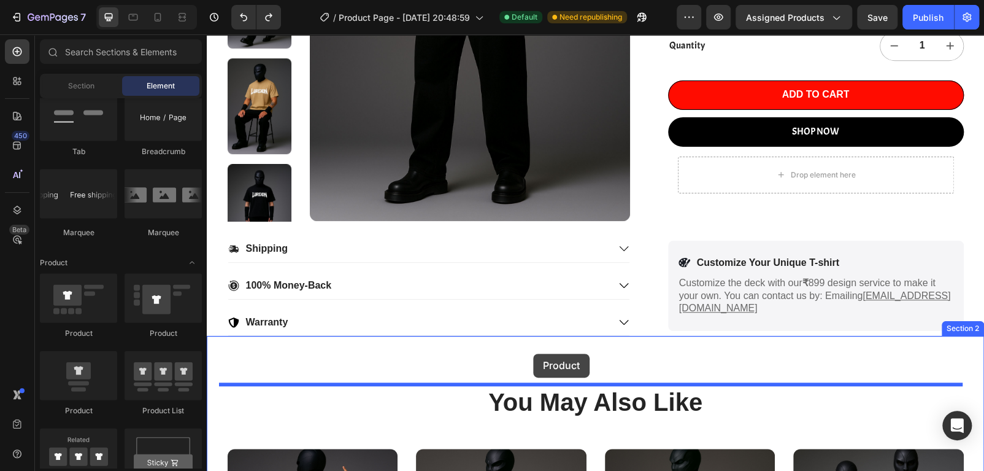
drag, startPoint x: 366, startPoint y: 348, endPoint x: 533, endPoint y: 353, distance: 167.0
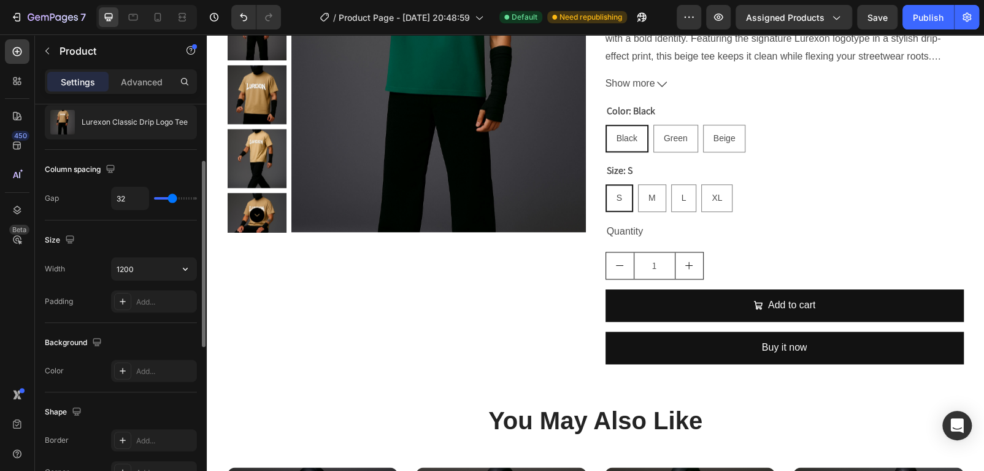
scroll to position [0, 0]
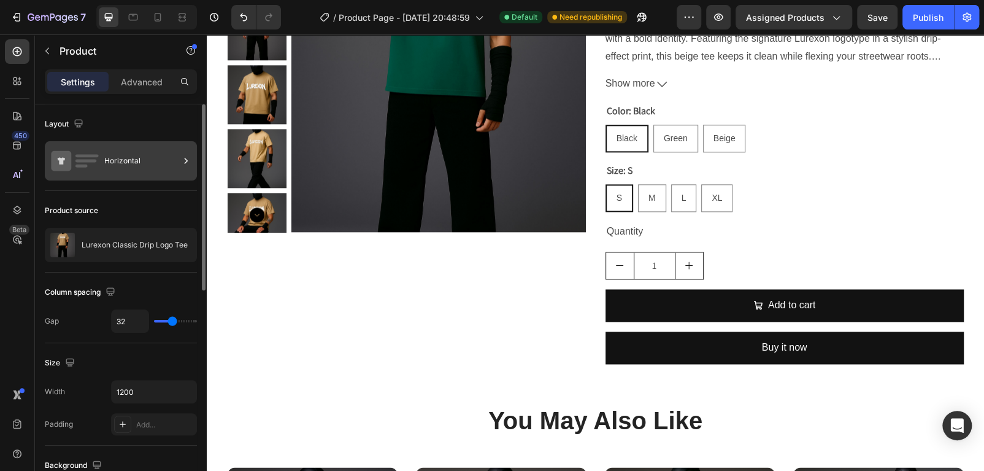
click at [142, 152] on div "Horizontal" at bounding box center [141, 161] width 75 height 28
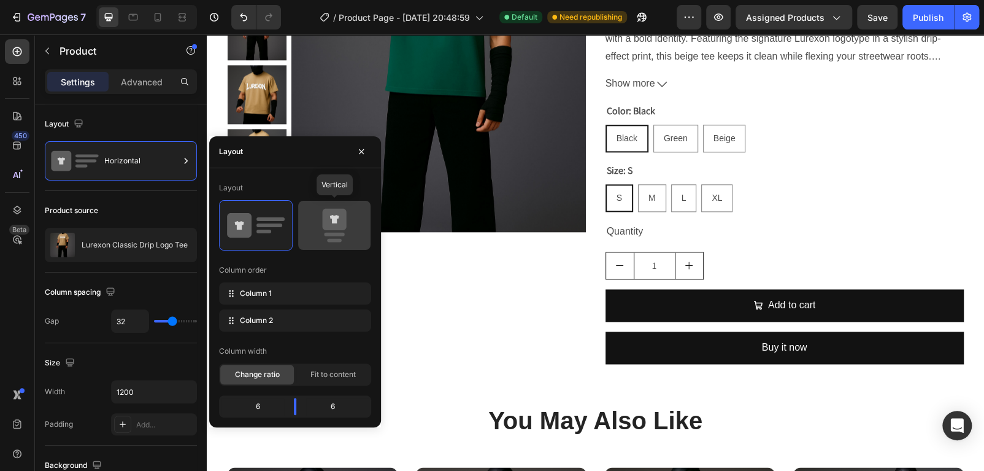
click at [347, 222] on icon at bounding box center [335, 225] width 58 height 34
type input "16"
radio input "true"
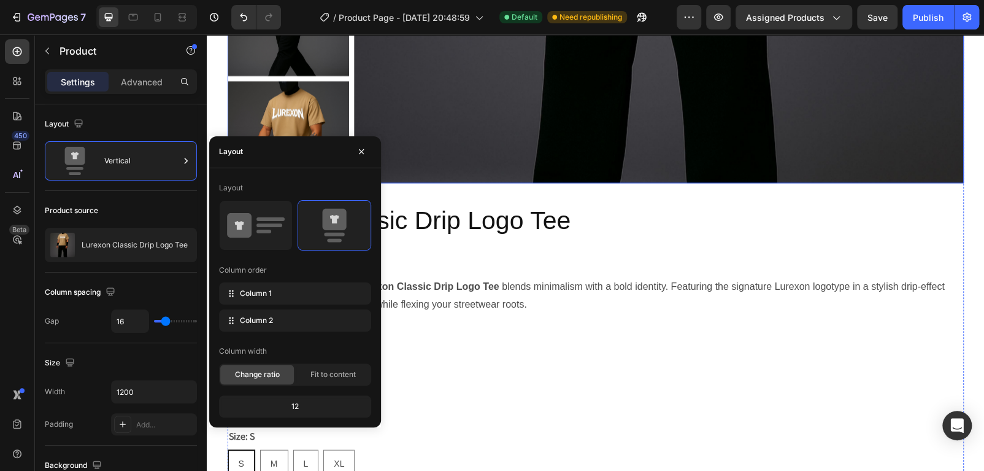
scroll to position [1324, 0]
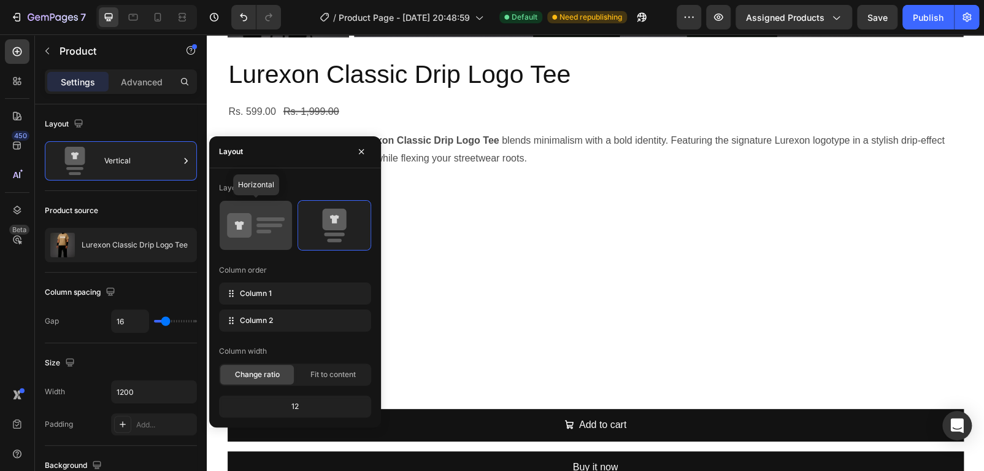
click at [282, 220] on icon at bounding box center [256, 225] width 58 height 34
type input "32"
radio input "true"
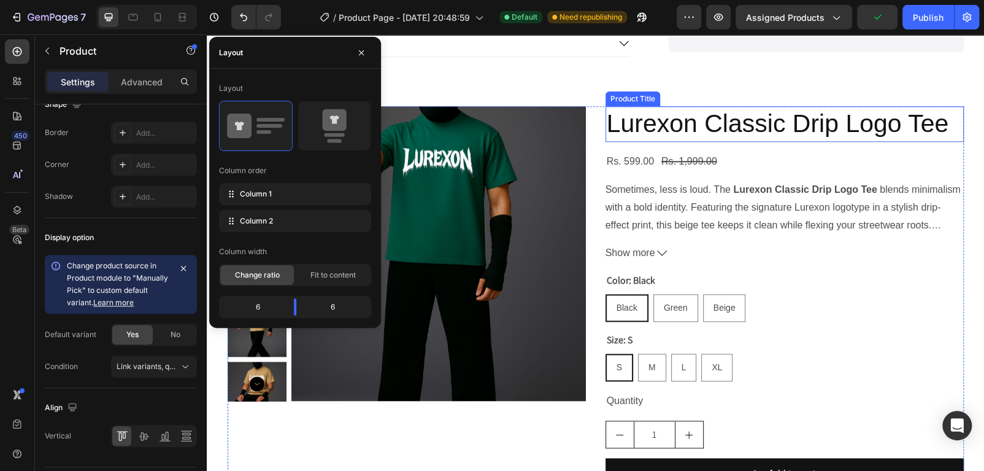
scroll to position [484, 0]
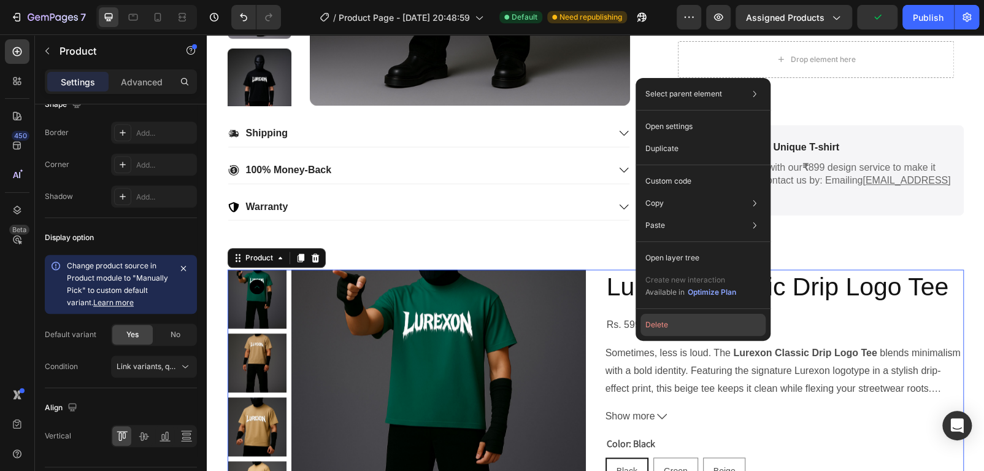
click at [671, 324] on button "Delete" at bounding box center [703, 325] width 125 height 22
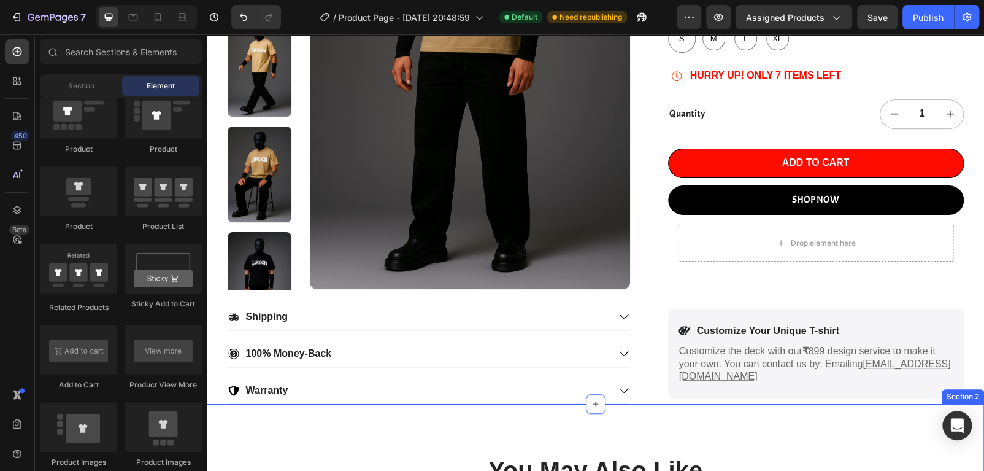
scroll to position [299, 0]
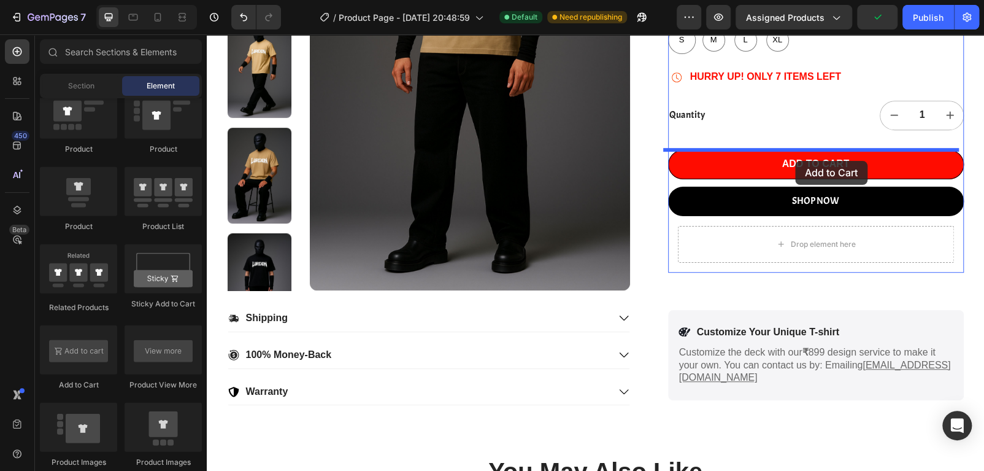
drag, startPoint x: 255, startPoint y: 393, endPoint x: 795, endPoint y: 161, distance: 588.6
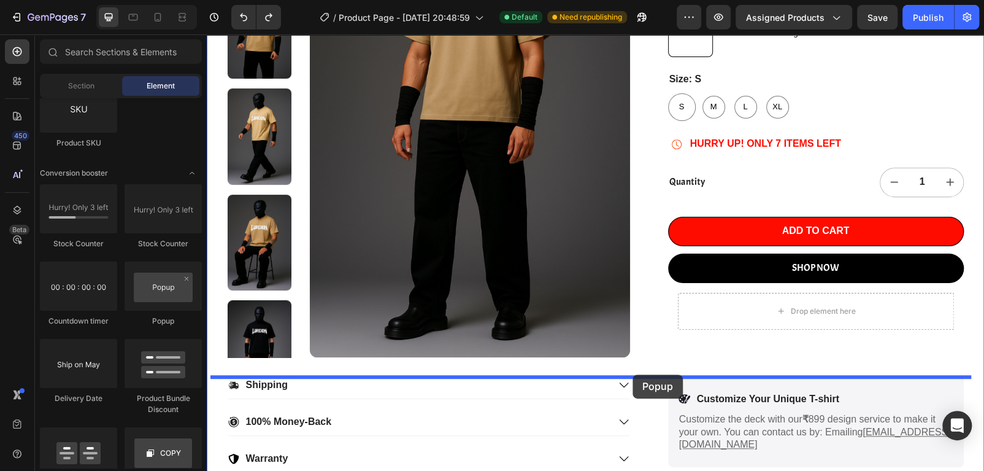
scroll to position [258, 0]
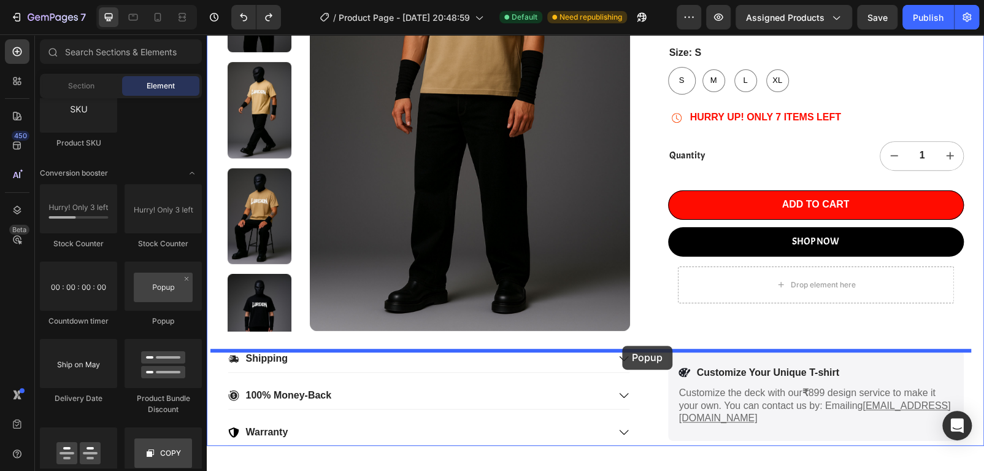
drag, startPoint x: 364, startPoint y: 331, endPoint x: 622, endPoint y: 346, distance: 258.8
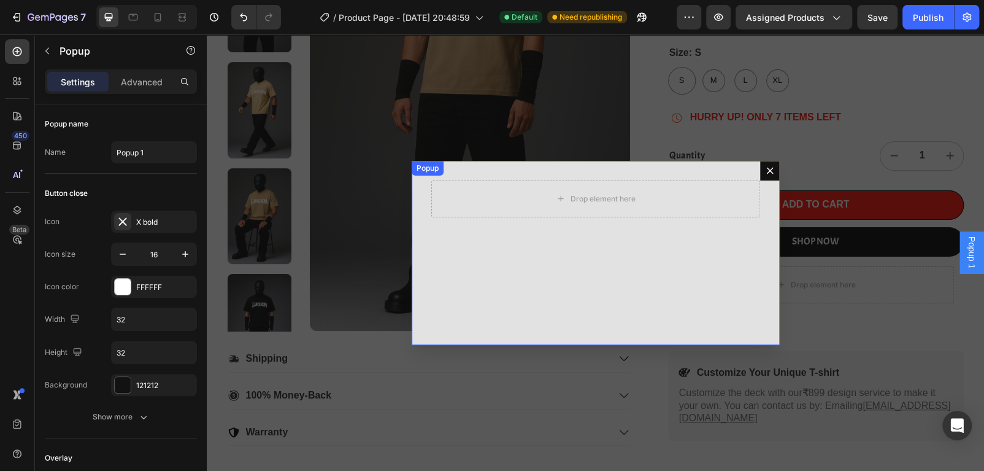
click at [760, 171] on button "Dialog content" at bounding box center [770, 171] width 20 height 20
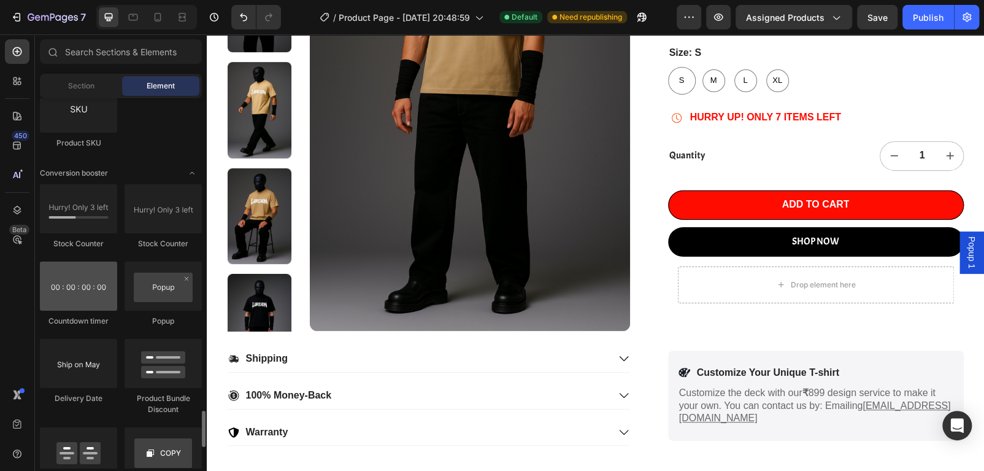
scroll to position [2582, 0]
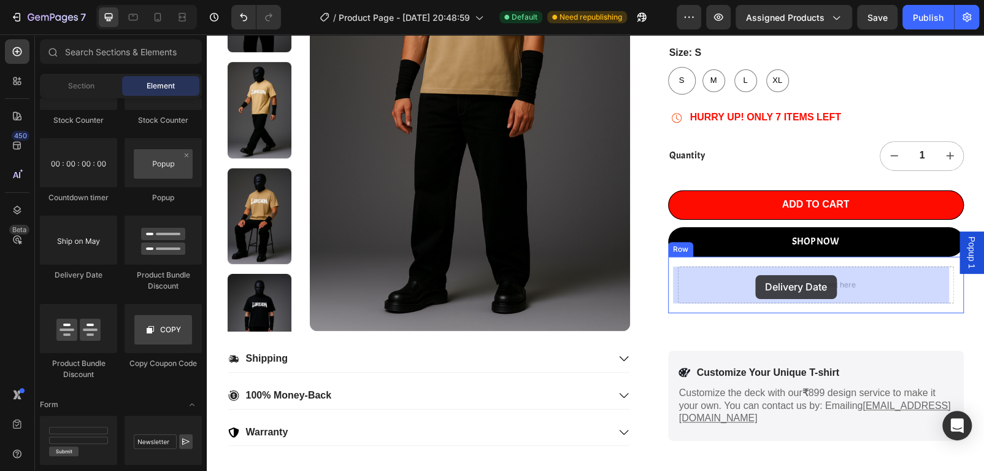
drag, startPoint x: 296, startPoint y: 277, endPoint x: 755, endPoint y: 275, distance: 459.0
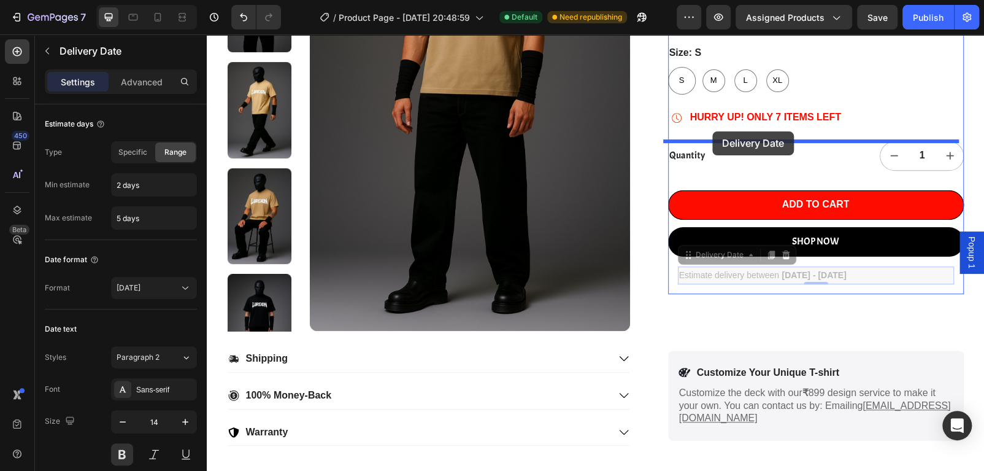
drag, startPoint x: 735, startPoint y: 260, endPoint x: 712, endPoint y: 131, distance: 130.3
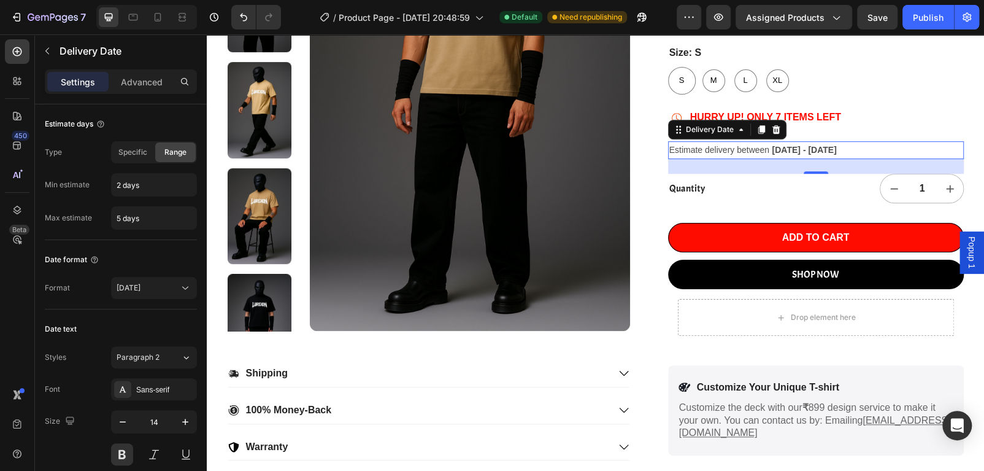
click at [788, 148] on span "[DATE] - [DATE]" at bounding box center [804, 150] width 64 height 10
click at [134, 156] on span "Specific" at bounding box center [132, 152] width 29 height 11
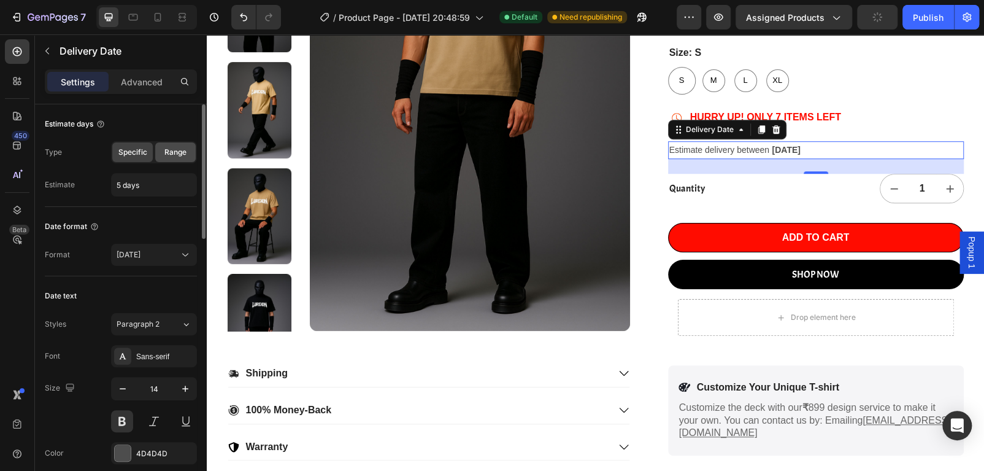
click at [172, 149] on span "Range" at bounding box center [175, 152] width 22 height 11
type input "2 days"
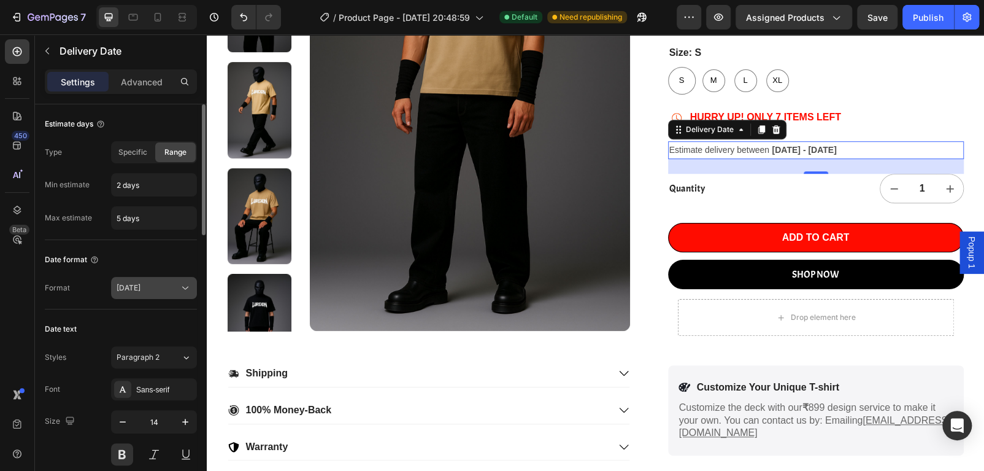
click at [172, 282] on div "[DATE]" at bounding box center [148, 287] width 63 height 11
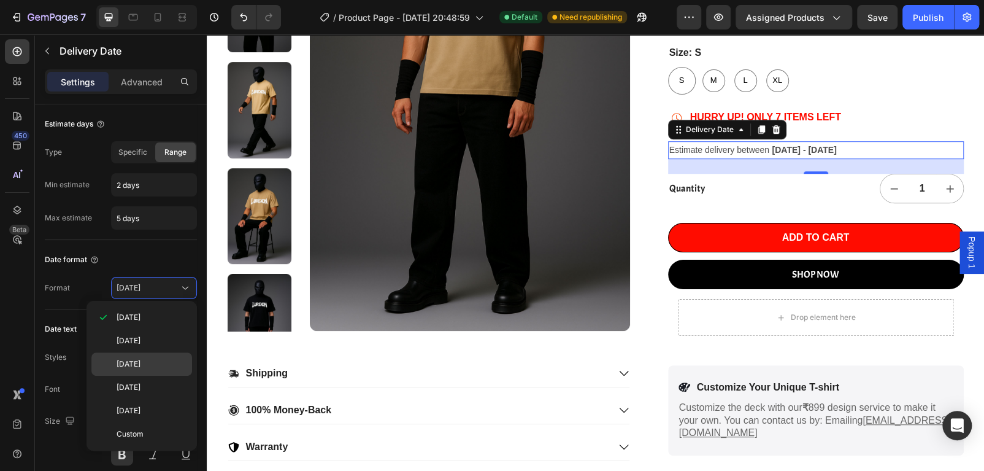
click at [164, 363] on p "[DATE]" at bounding box center [152, 363] width 70 height 11
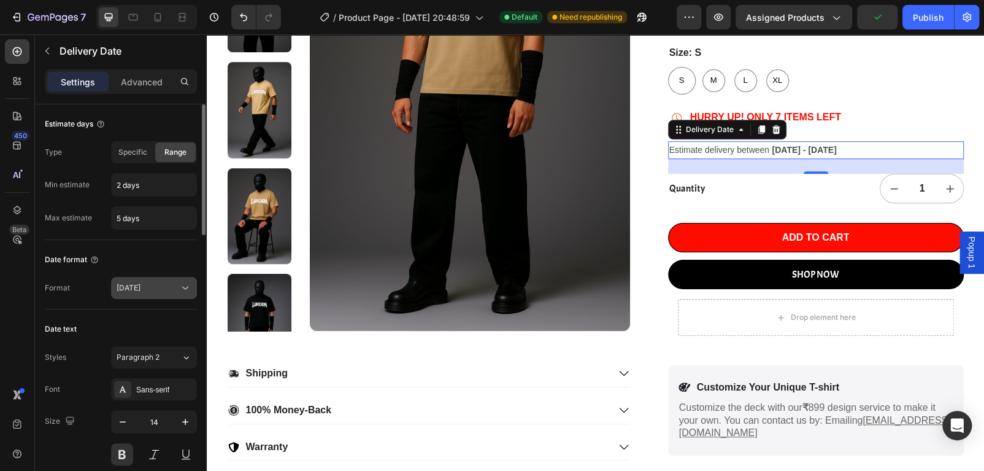
click at [141, 291] on span "[DATE]" at bounding box center [129, 287] width 24 height 9
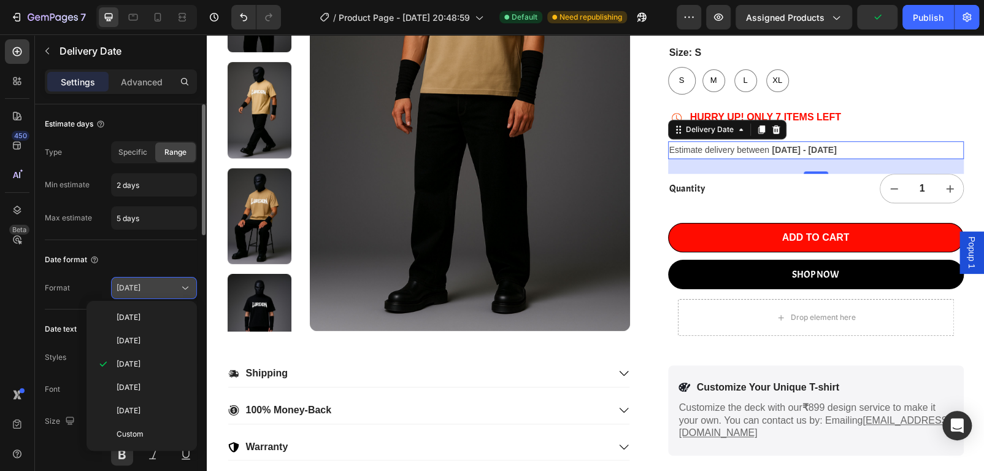
click at [141, 291] on span "[DATE]" at bounding box center [129, 287] width 24 height 9
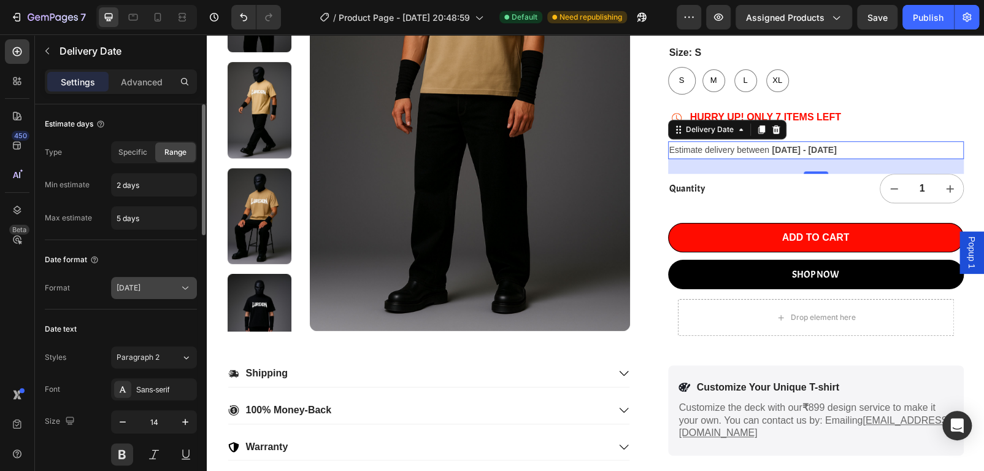
click at [129, 282] on span "[DATE]" at bounding box center [129, 287] width 24 height 11
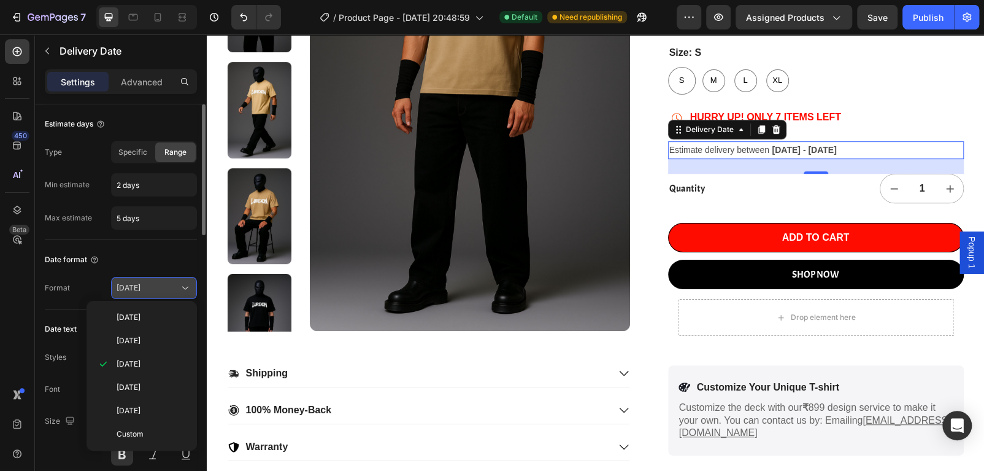
click at [129, 282] on span "[DATE]" at bounding box center [129, 287] width 24 height 11
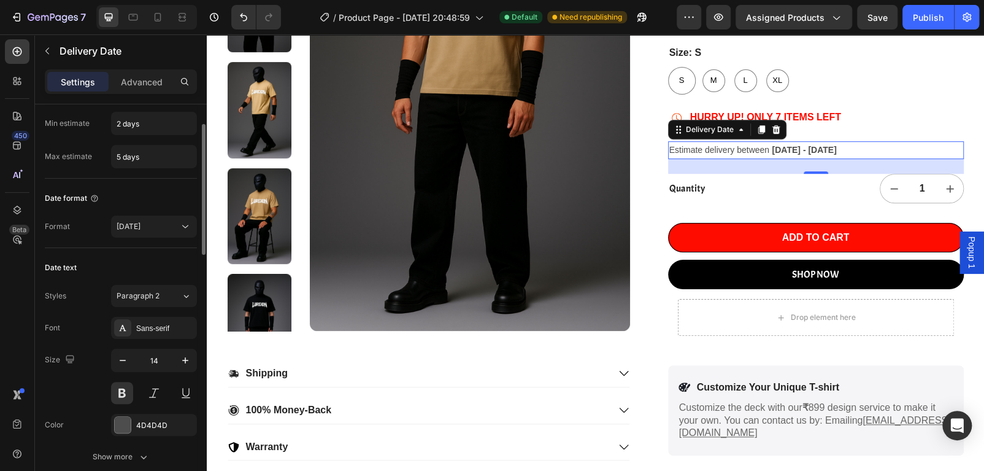
scroll to position [123, 0]
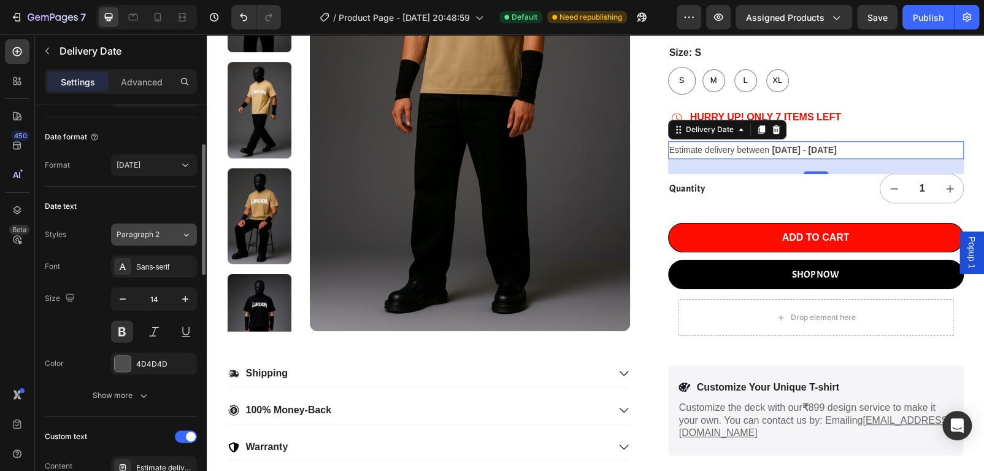
click at [167, 237] on div "Paragraph 2" at bounding box center [149, 234] width 64 height 11
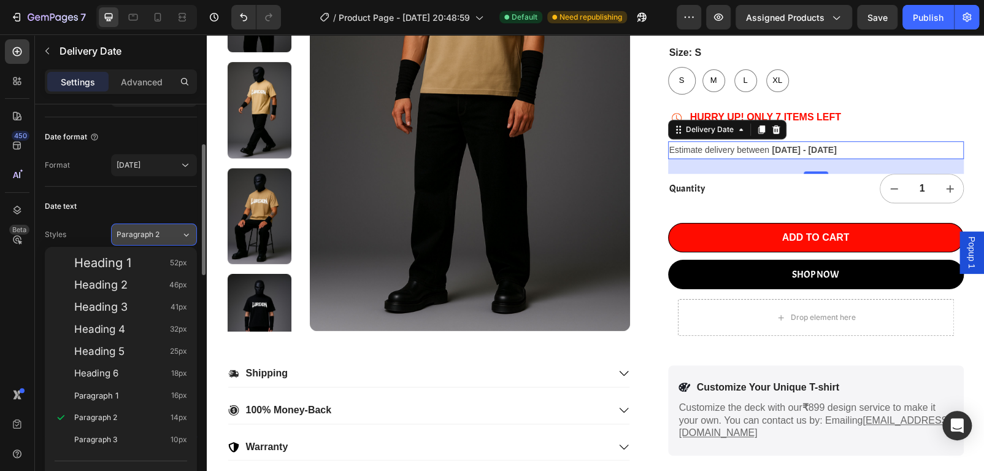
click at [167, 237] on div "Paragraph 2" at bounding box center [149, 234] width 64 height 11
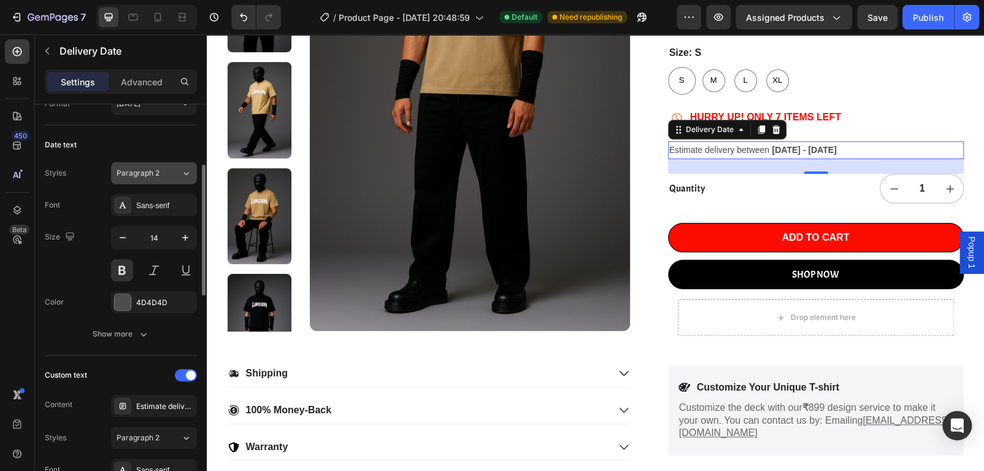
scroll to position [245, 0]
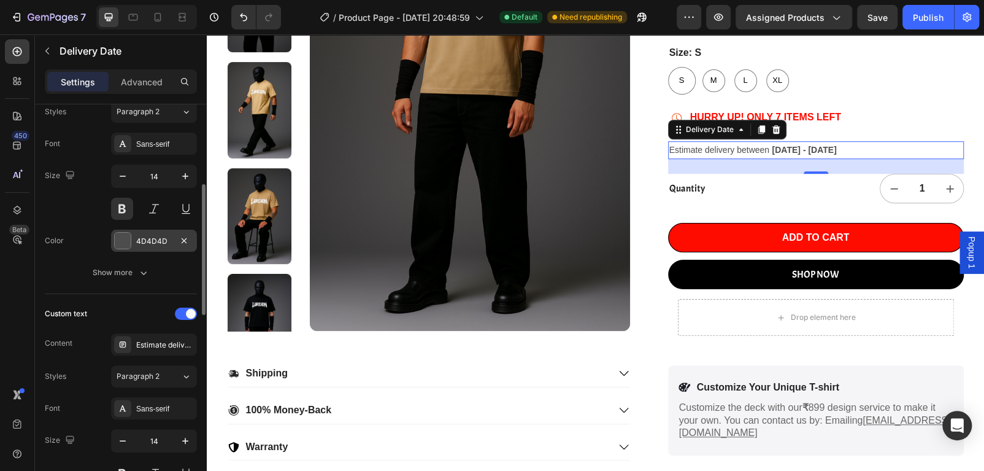
click at [117, 235] on div at bounding box center [123, 241] width 16 height 16
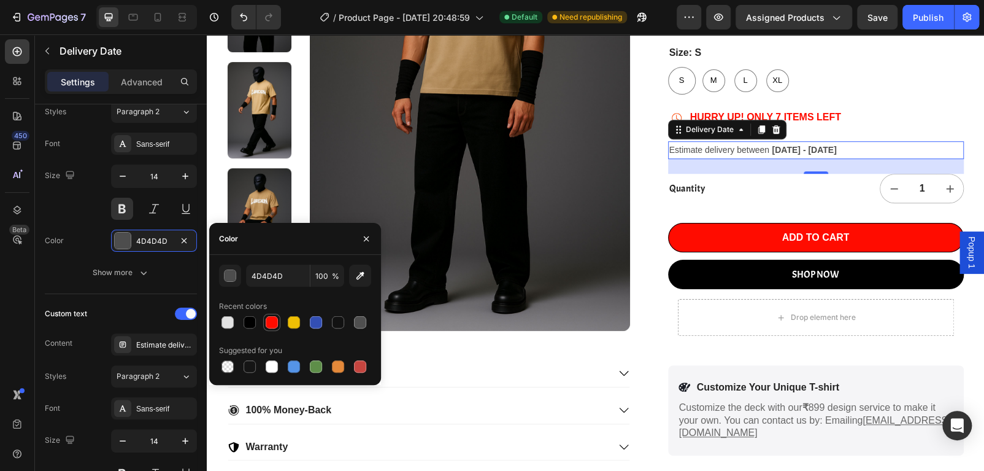
click at [272, 316] on div at bounding box center [272, 322] width 12 height 12
click at [232, 326] on div at bounding box center [228, 322] width 12 height 12
click at [360, 362] on div at bounding box center [360, 366] width 12 height 12
click at [301, 368] on div at bounding box center [294, 366] width 15 height 15
type input "5594E7"
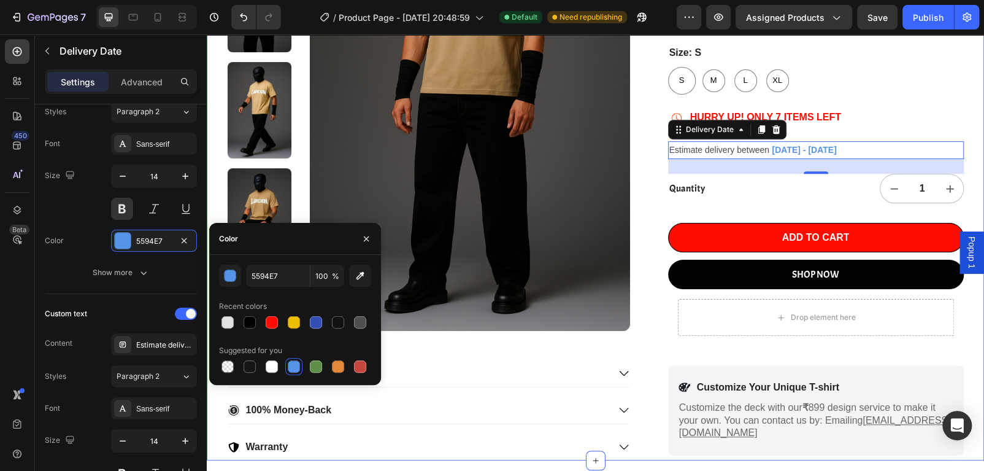
click at [448, 354] on div "Product Images Lurexon Classic Drip Logo Tee Product Title Icon Icon Icon Icon …" at bounding box center [596, 130] width 778 height 659
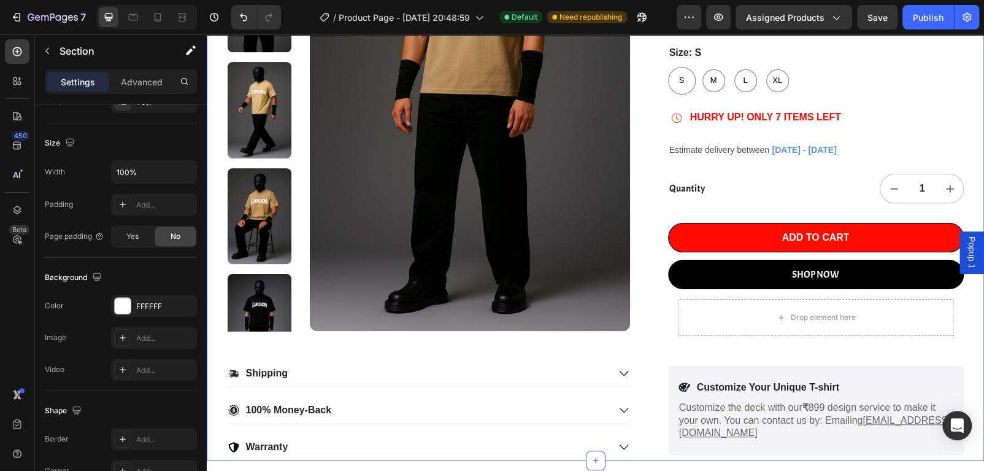
scroll to position [0, 0]
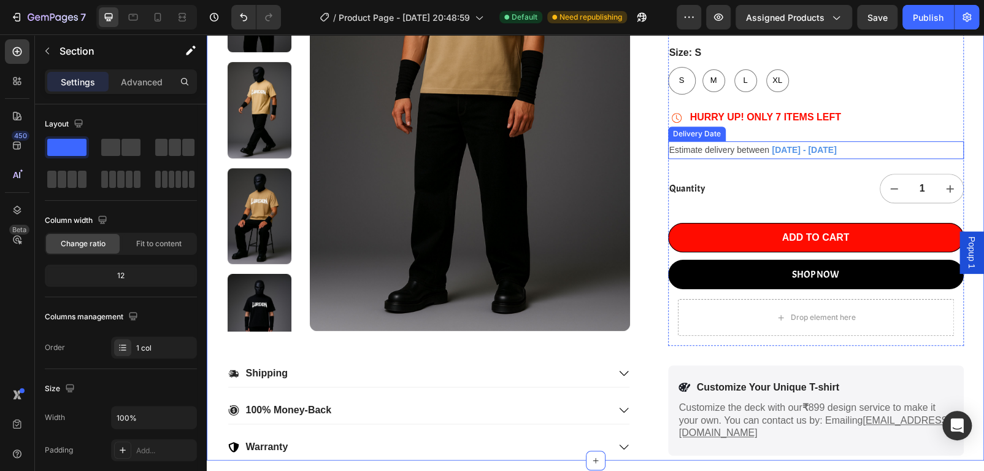
click at [779, 153] on span "[DATE] - [DATE]" at bounding box center [804, 150] width 64 height 10
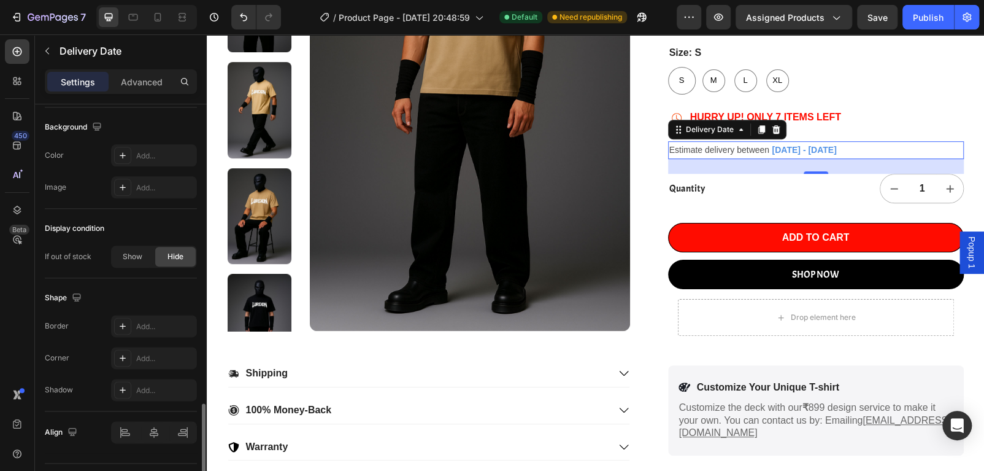
scroll to position [828, 0]
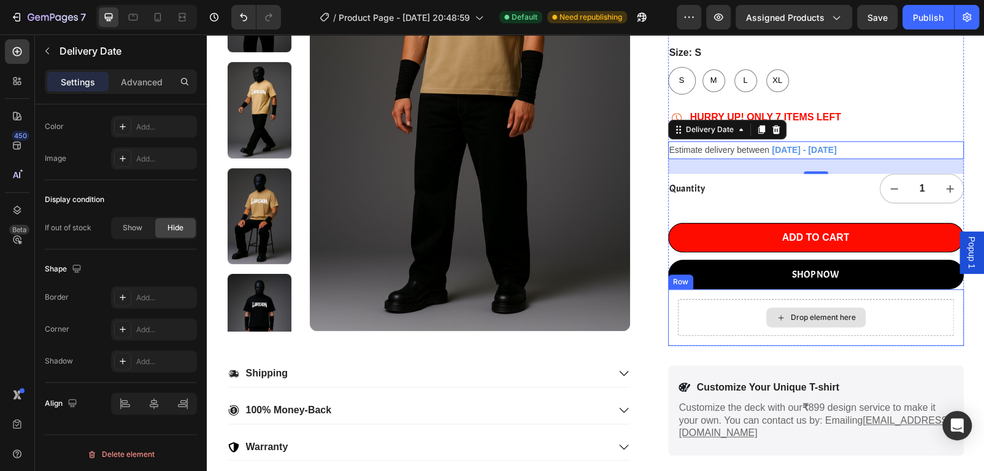
click at [763, 316] on div "Drop element here" at bounding box center [816, 317] width 276 height 37
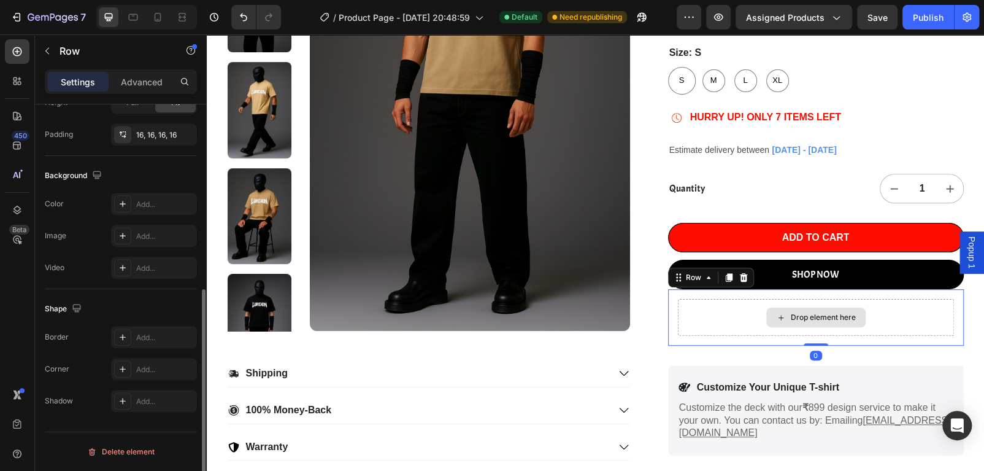
scroll to position [0, 0]
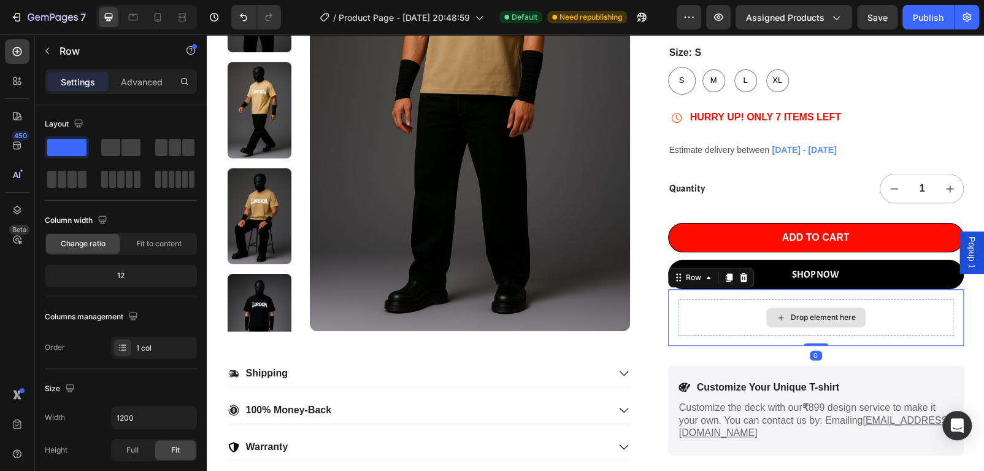
click at [829, 325] on div "Drop element here" at bounding box center [816, 317] width 99 height 20
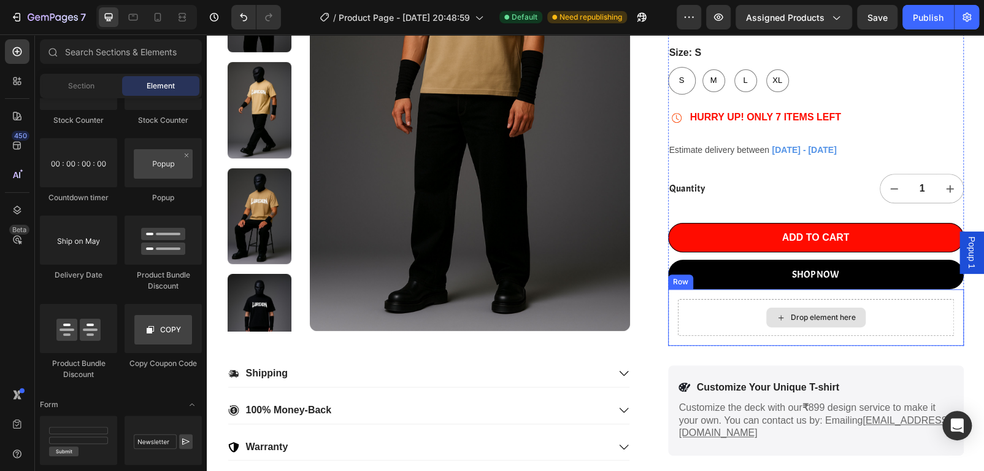
click at [830, 325] on div "Drop element here" at bounding box center [816, 317] width 99 height 20
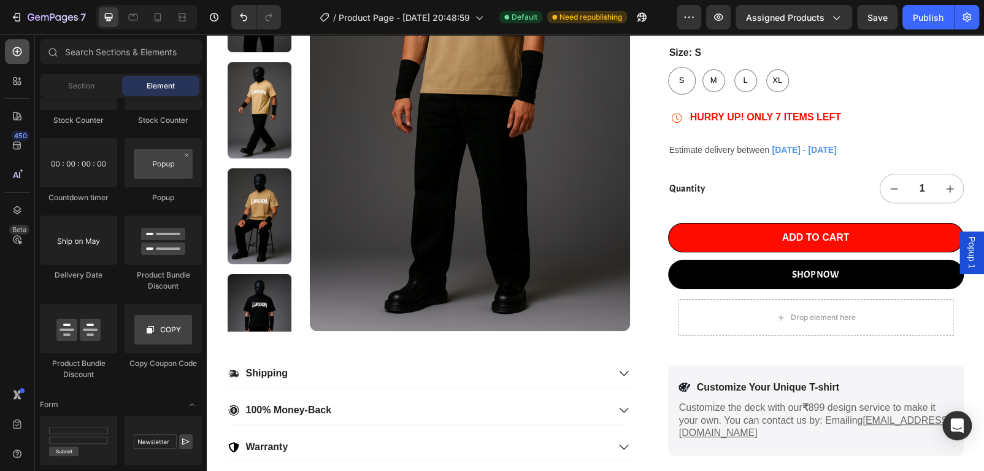
click at [10, 43] on div at bounding box center [17, 51] width 25 height 25
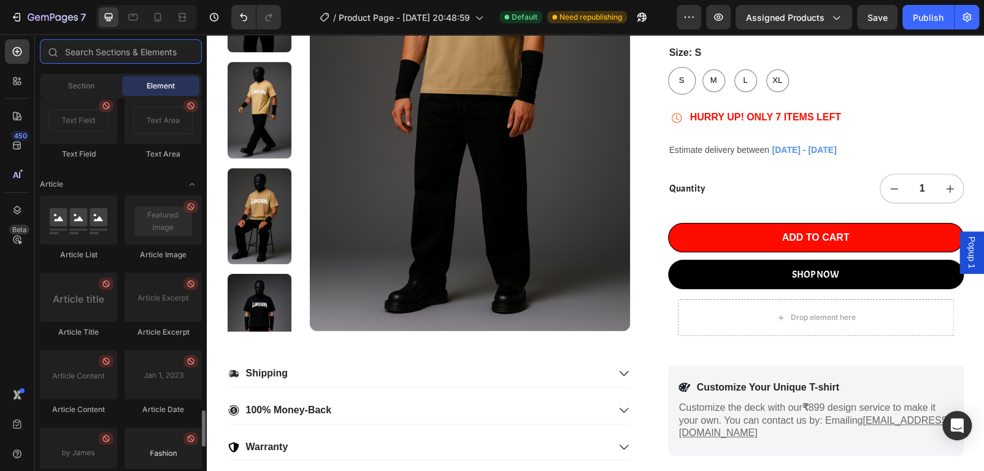
scroll to position [3348, 0]
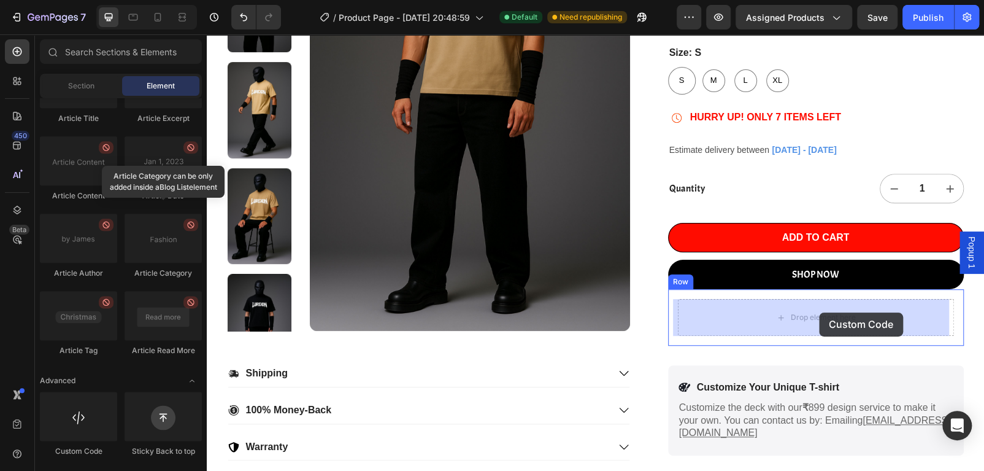
drag, startPoint x: 299, startPoint y: 450, endPoint x: 819, endPoint y: 312, distance: 538.4
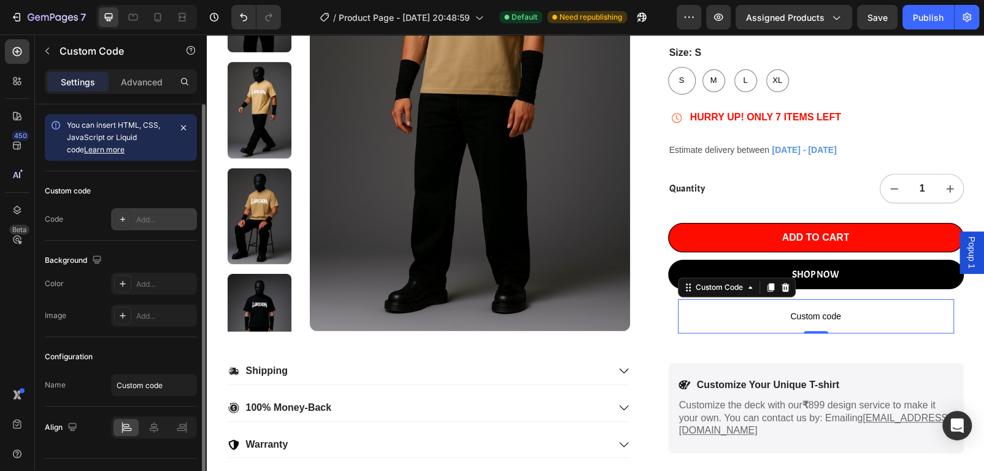
click at [167, 218] on div "Add..." at bounding box center [165, 219] width 58 height 11
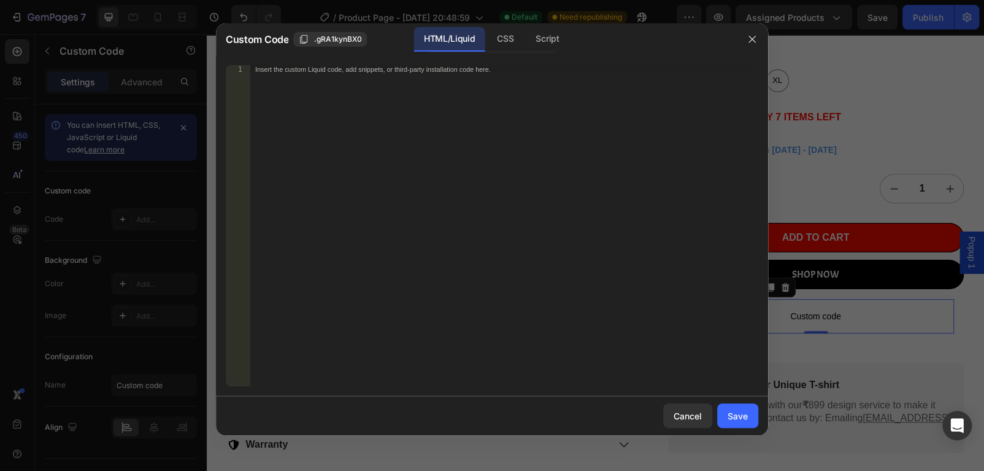
click at [374, 133] on div "Insert the custom Liquid code, add snippets, or third-party installation code h…" at bounding box center [504, 234] width 508 height 338
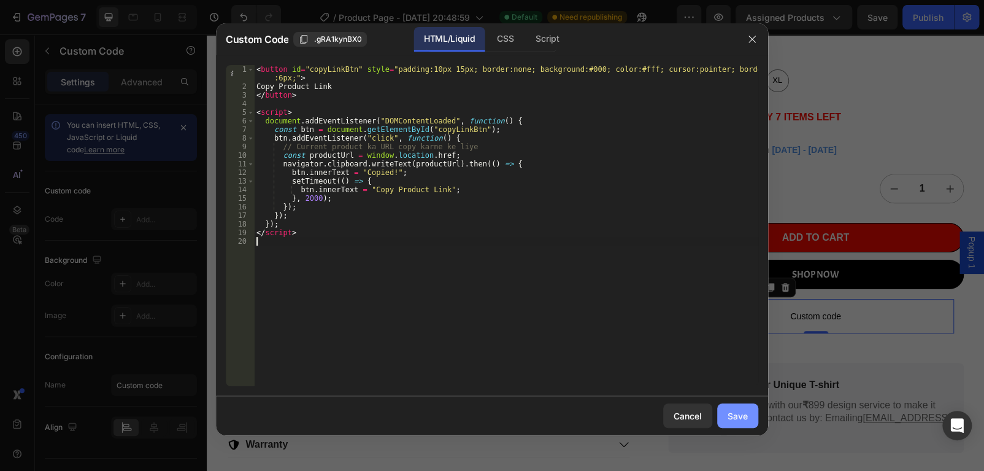
click at [745, 406] on button "Save" at bounding box center [737, 415] width 41 height 25
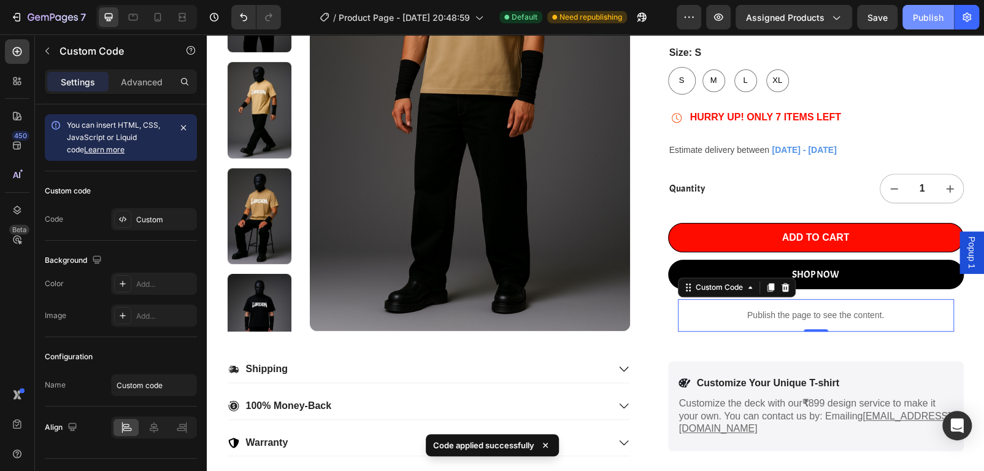
click at [924, 9] on button "Publish" at bounding box center [929, 17] width 52 height 25
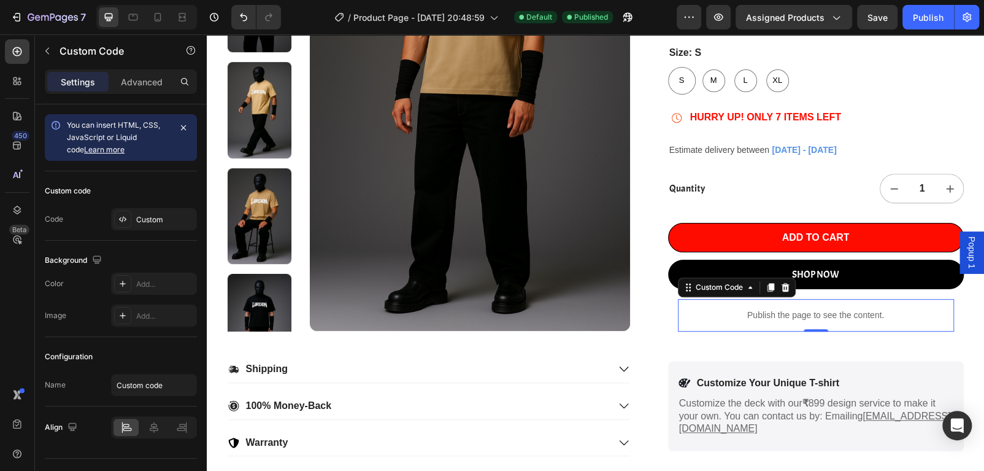
click at [808, 313] on p "Publish the page to see the content." at bounding box center [816, 315] width 276 height 13
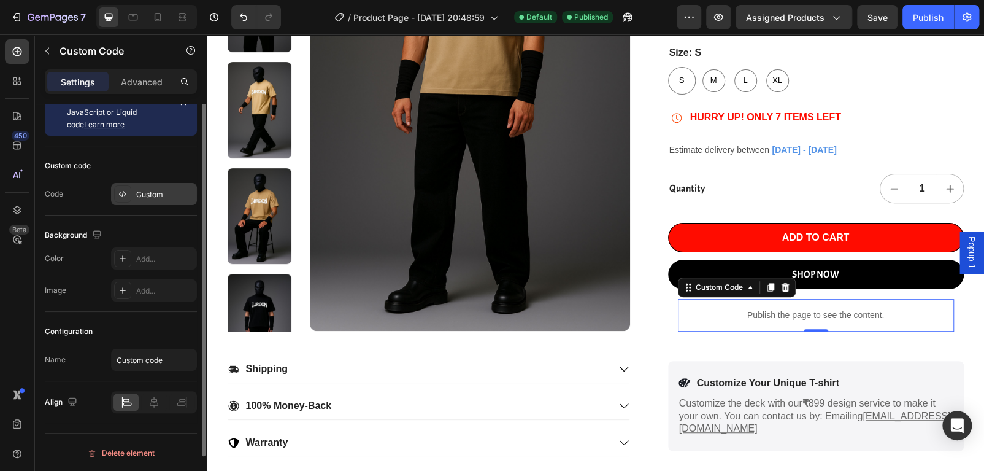
scroll to position [0, 0]
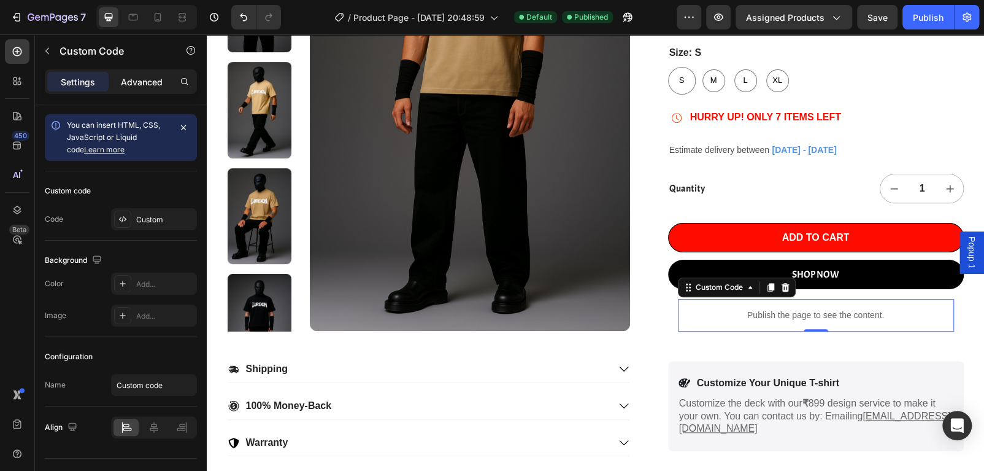
click at [135, 72] on div "Advanced" at bounding box center [141, 82] width 61 height 20
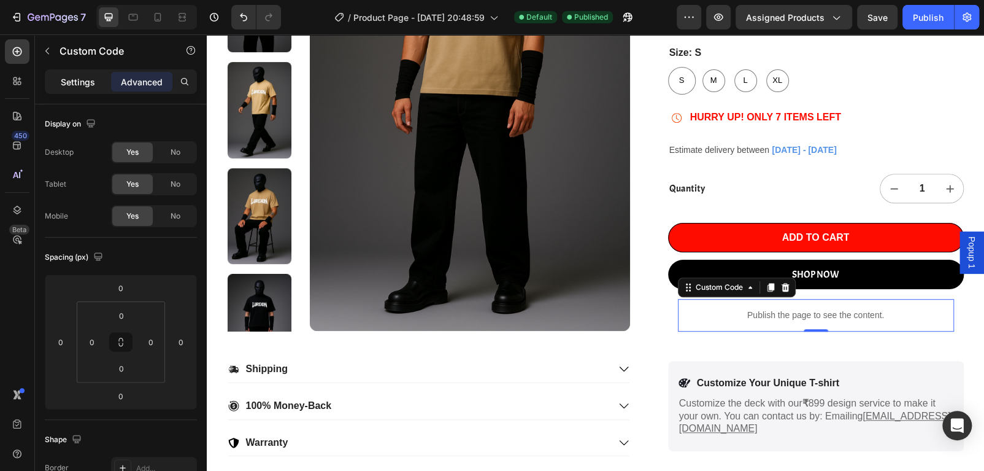
click at [84, 77] on p "Settings" at bounding box center [78, 81] width 34 height 13
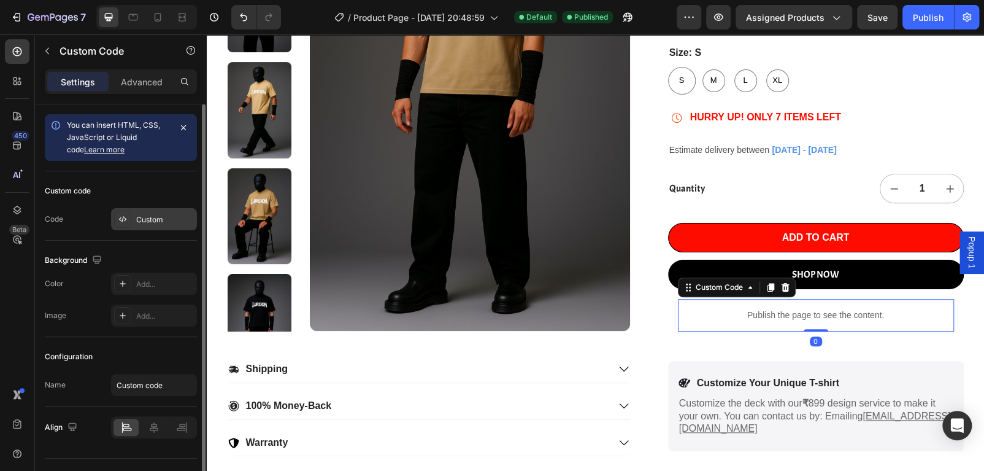
click at [139, 218] on div "Custom" at bounding box center [165, 219] width 58 height 11
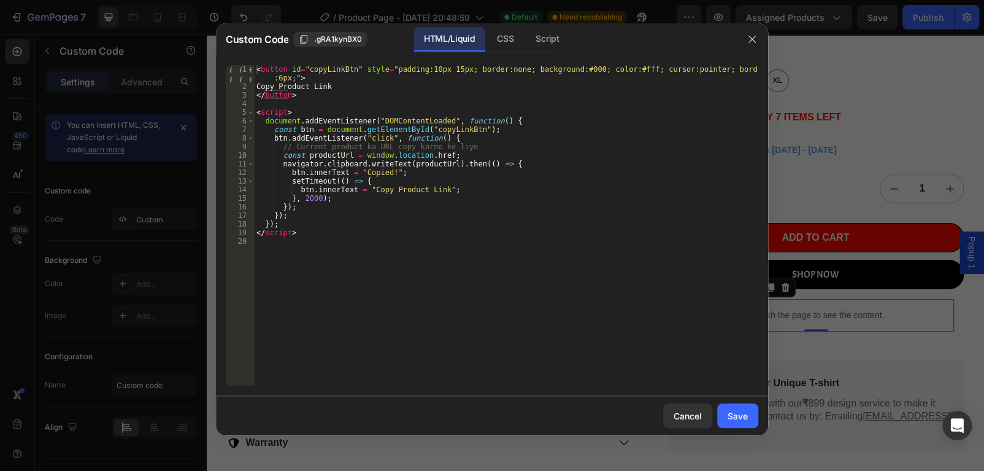
click at [364, 231] on div "< button id = "copyLinkBtn" style = "padding:10px 15px; border:none; background…" at bounding box center [506, 238] width 504 height 347
type textarea "</script>"
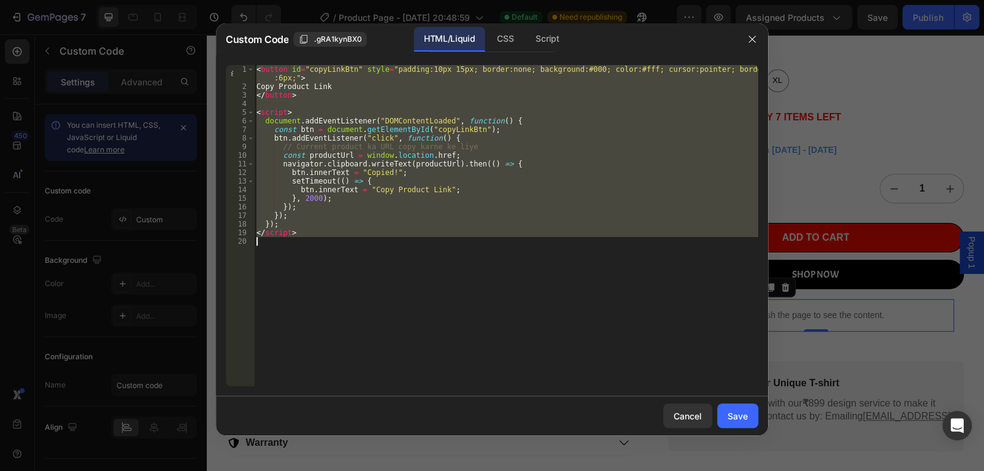
paste textarea
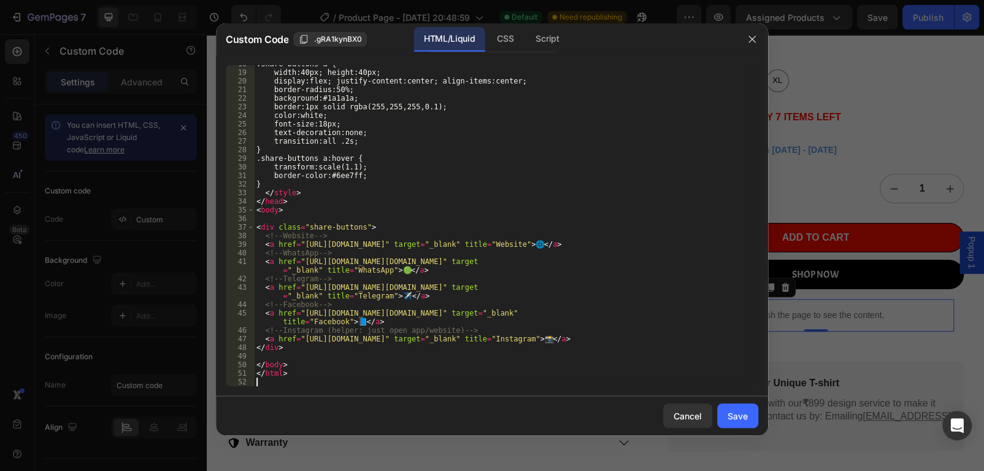
scroll to position [151, 0]
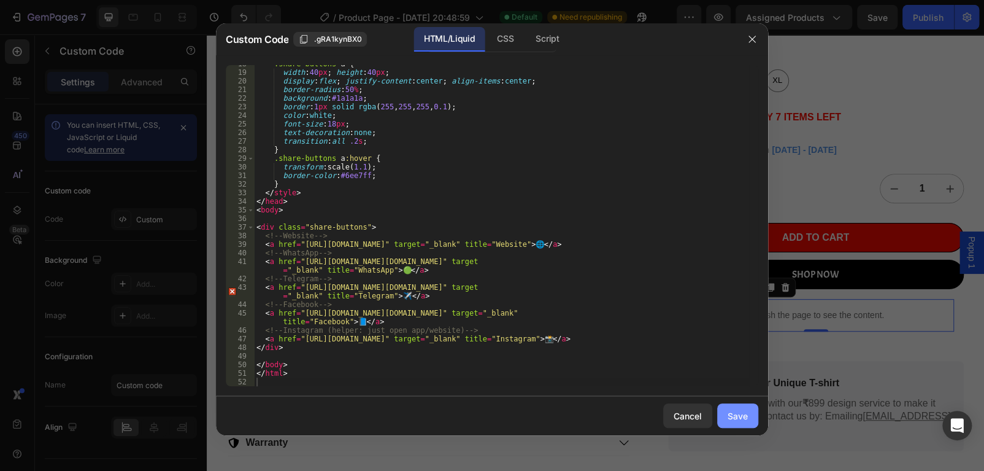
click at [743, 411] on div "Save" at bounding box center [738, 415] width 20 height 13
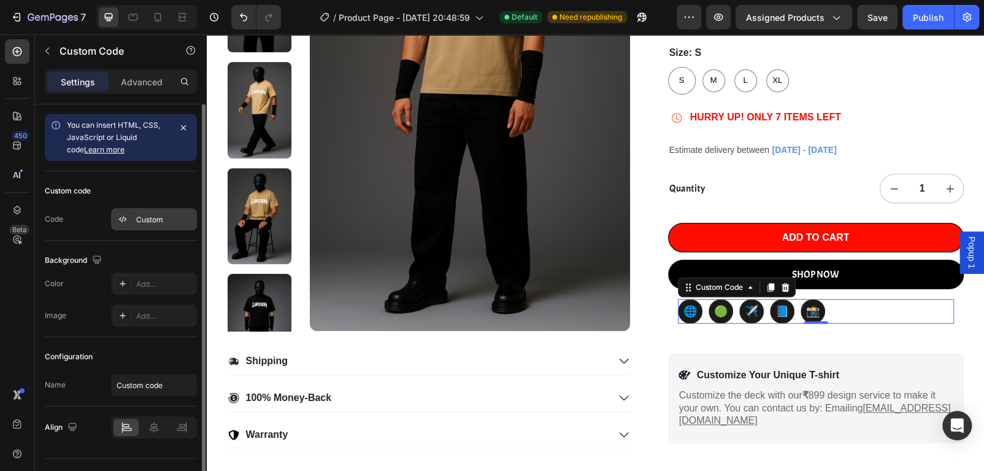
click at [152, 214] on div "Custom" at bounding box center [165, 219] width 58 height 11
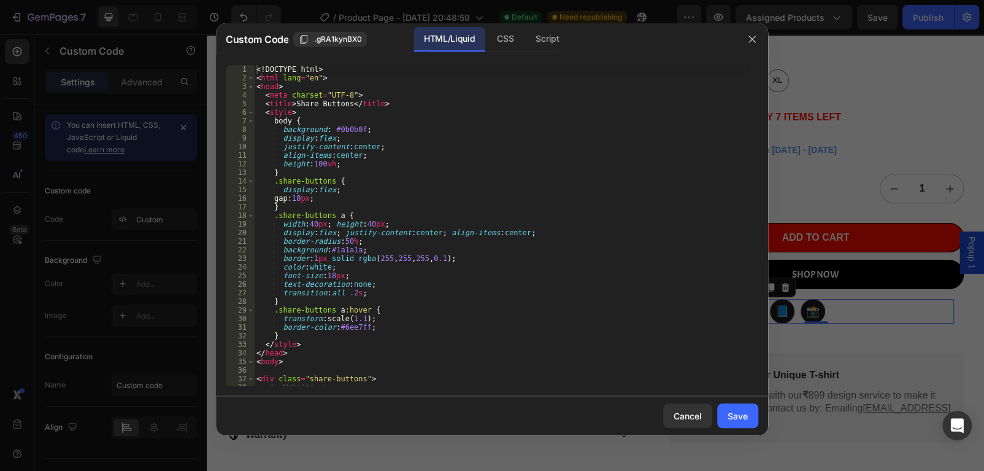
click at [361, 229] on div "<! DOCTYPE html > < html lang = "en" > < head > < meta charset = "UTF-8" > < ti…" at bounding box center [501, 234] width 495 height 338
type textarea "</html>"
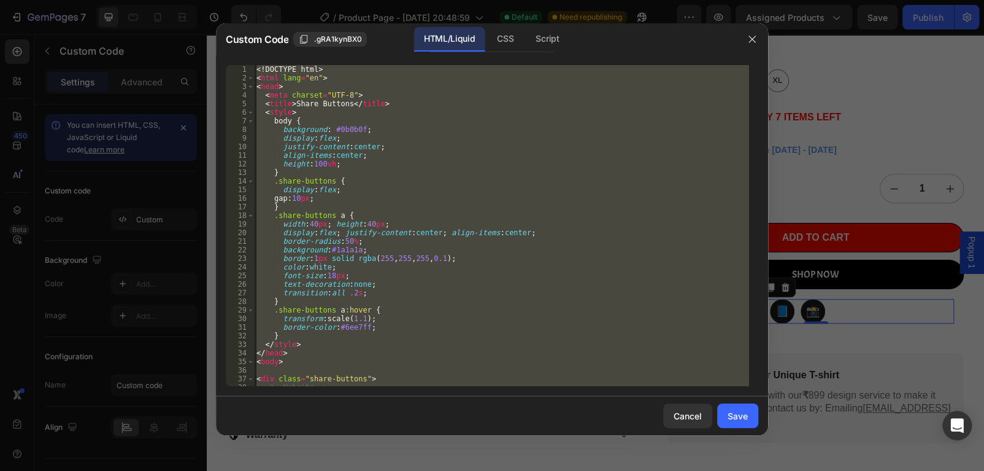
paste textarea
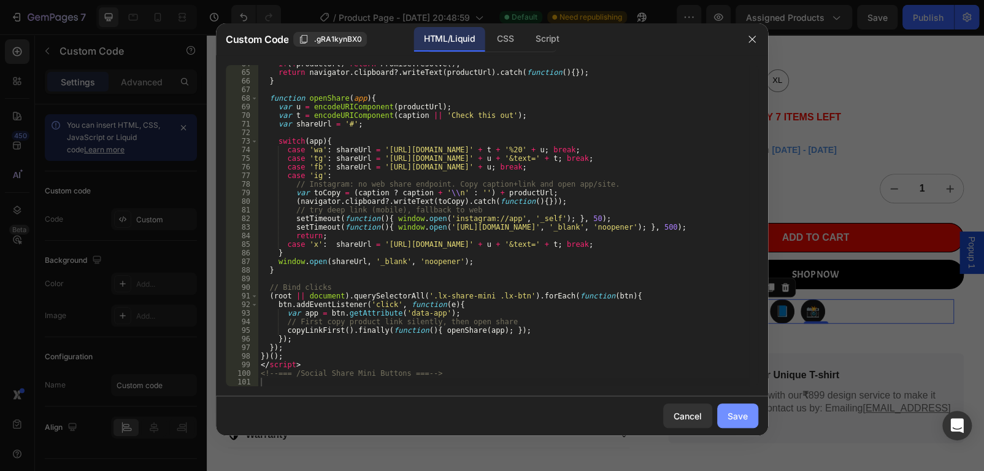
click at [728, 411] on div "Save" at bounding box center [738, 415] width 20 height 13
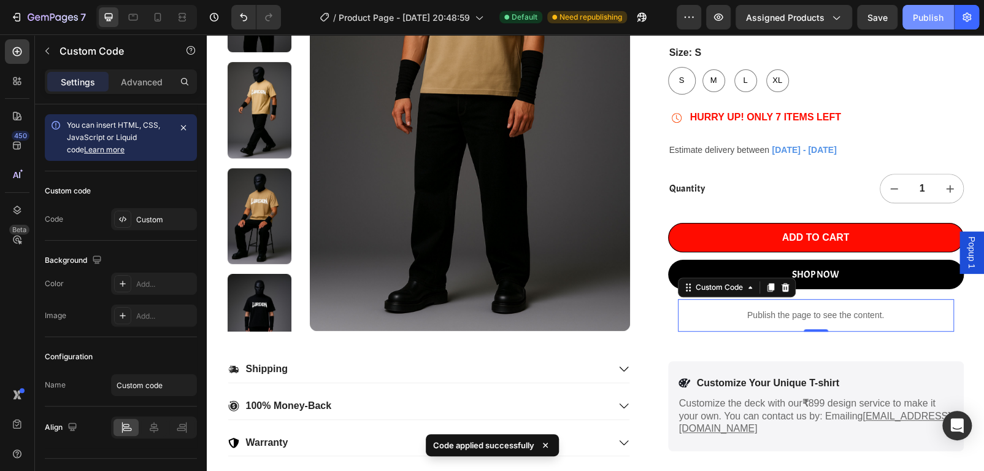
click at [939, 12] on div "Publish" at bounding box center [928, 17] width 31 height 13
